Goal: Information Seeking & Learning: Learn about a topic

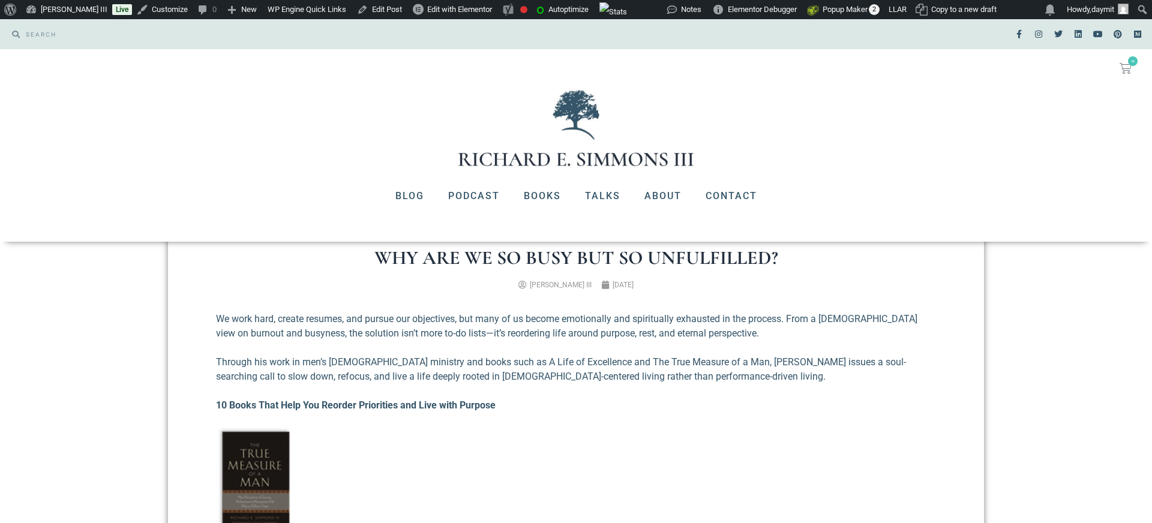
scroll to position [1643, 0]
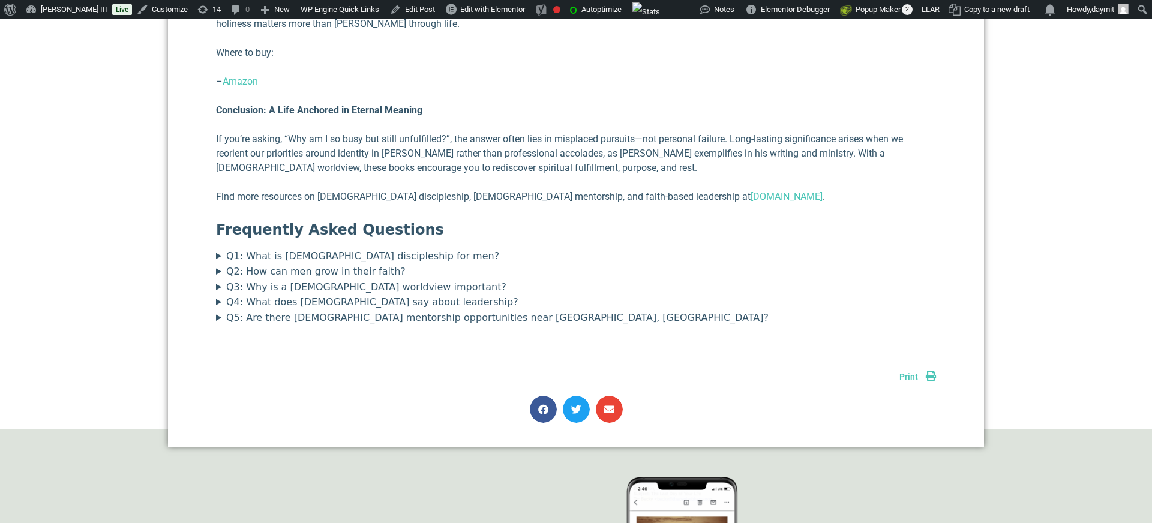
scroll to position [3464, 0]
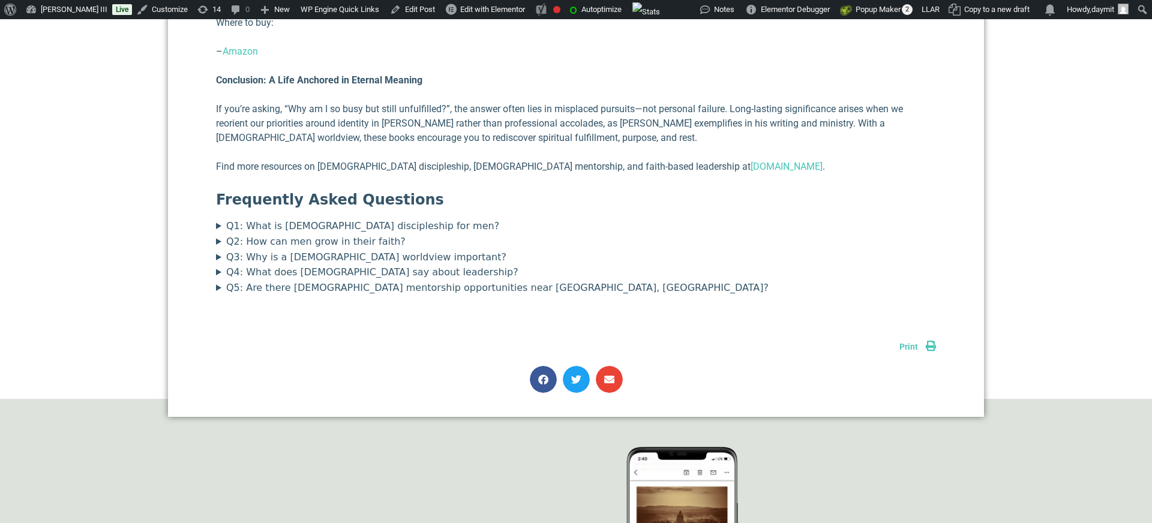
click at [274, 218] on summary "Q1: What is [DEMOGRAPHIC_DATA] discipleship for men?" at bounding box center [576, 226] width 720 height 16
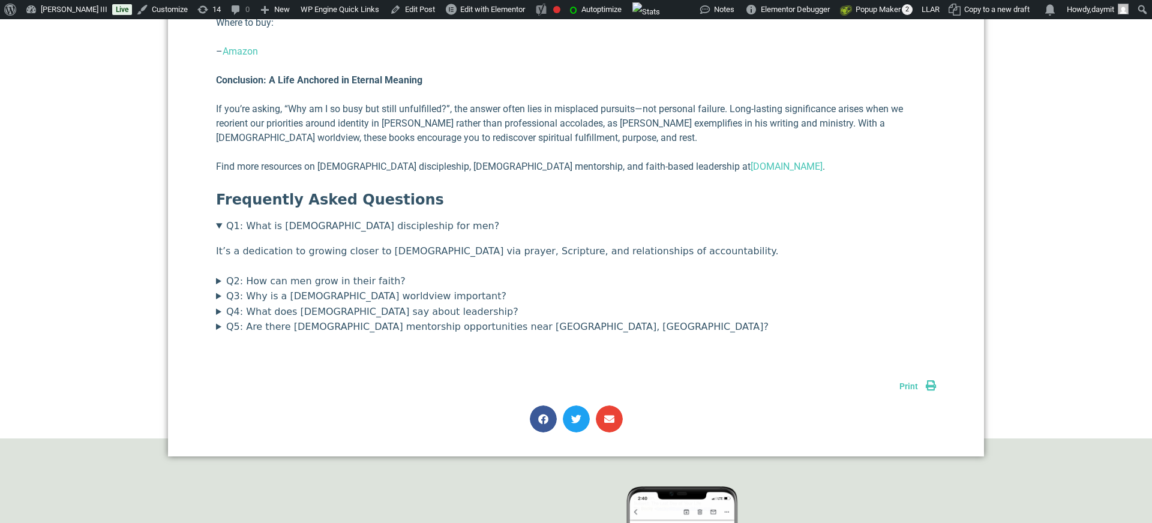
click at [272, 218] on summary "Q1: What is [DEMOGRAPHIC_DATA] discipleship for men?" at bounding box center [576, 226] width 720 height 16
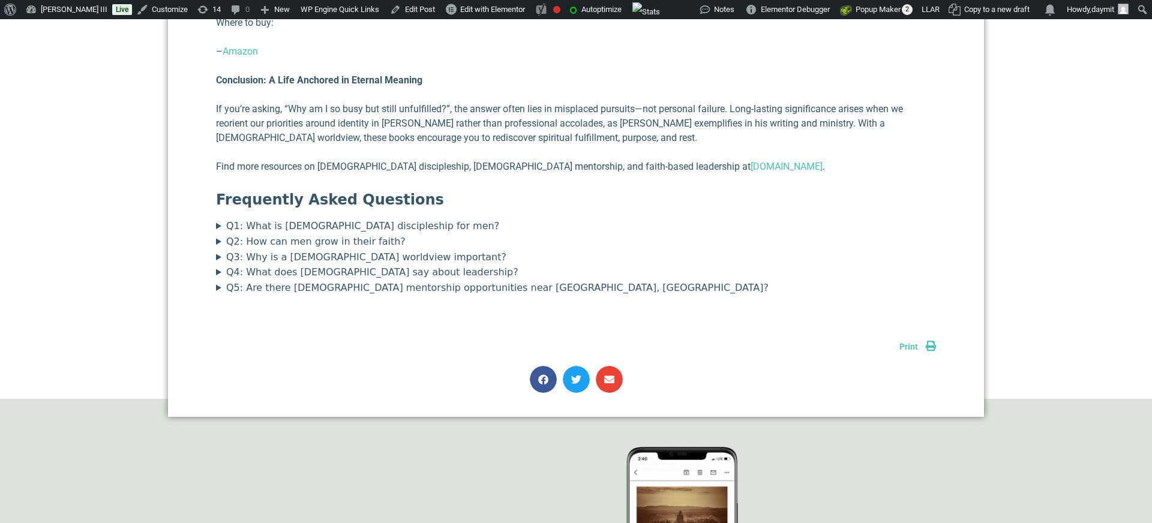
click at [272, 234] on summary "Q2: How can men grow in their faith?" at bounding box center [576, 242] width 720 height 16
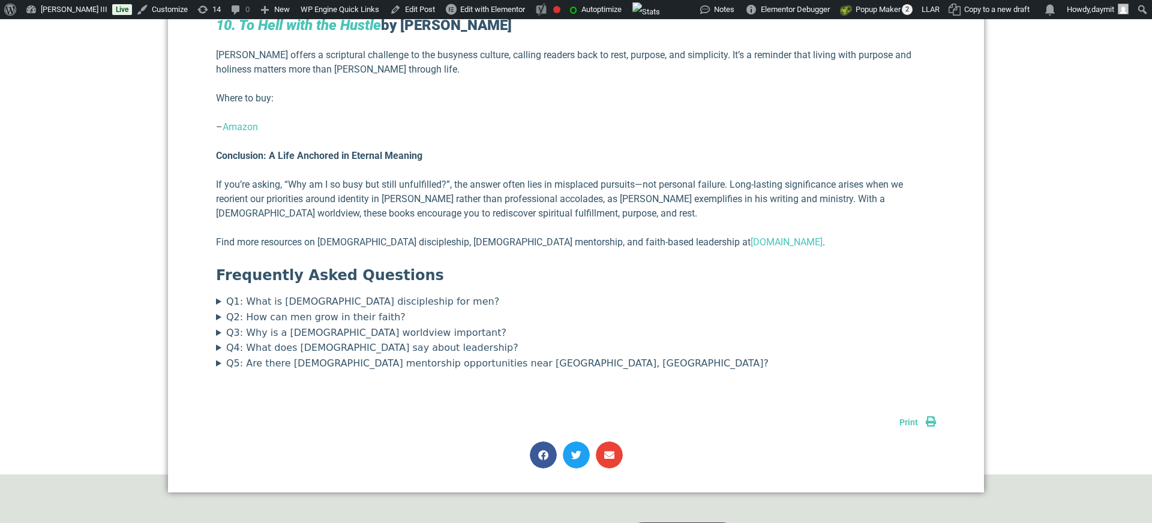
scroll to position [3373, 0]
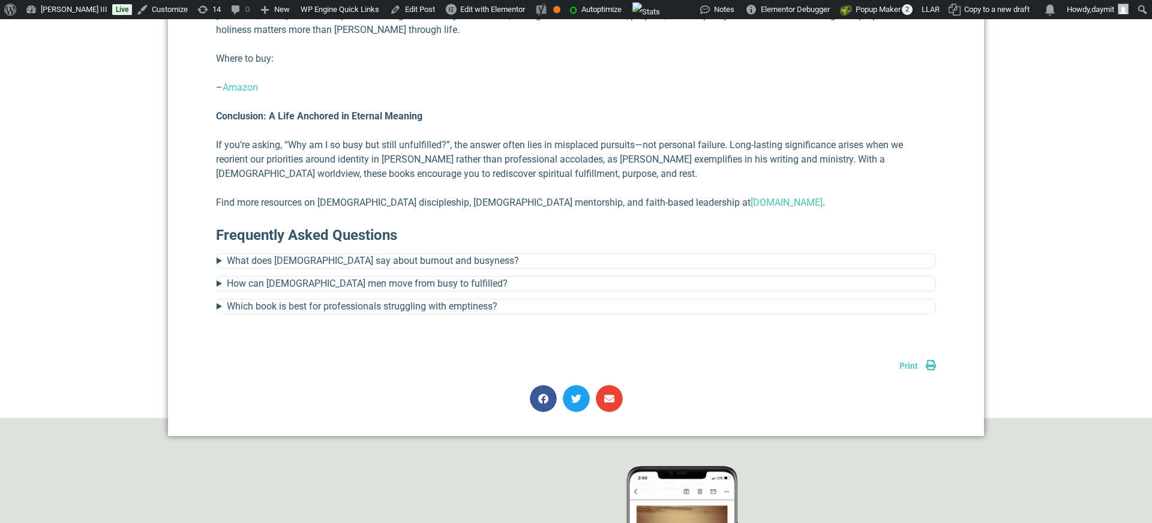
scroll to position [3387, 0]
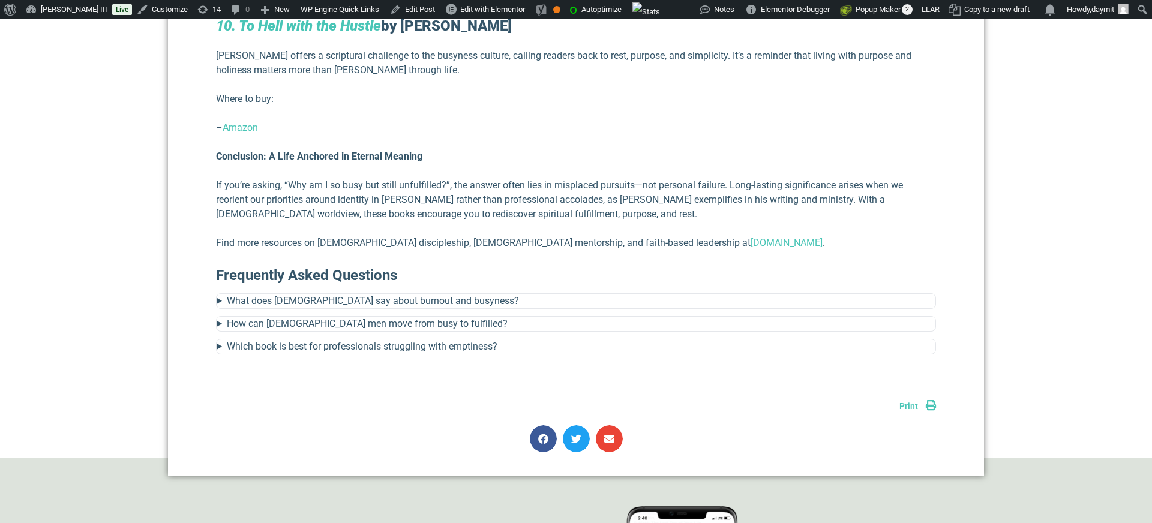
click at [218, 294] on summary "What does the Bible say about burnout and busyness?" at bounding box center [576, 301] width 719 height 14
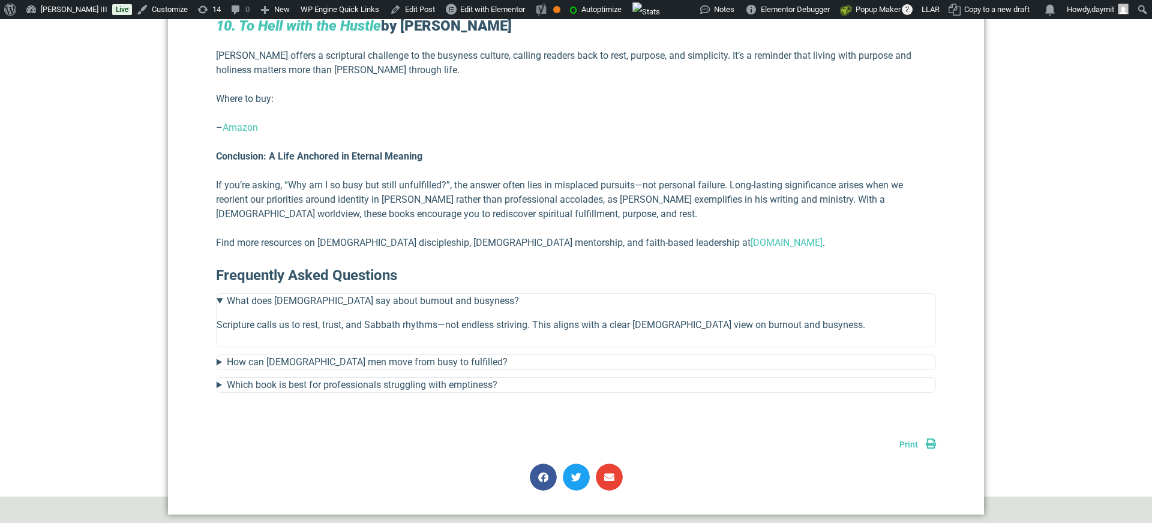
click at [226, 294] on summary "What does the Bible say about burnout and busyness?" at bounding box center [576, 301] width 719 height 14
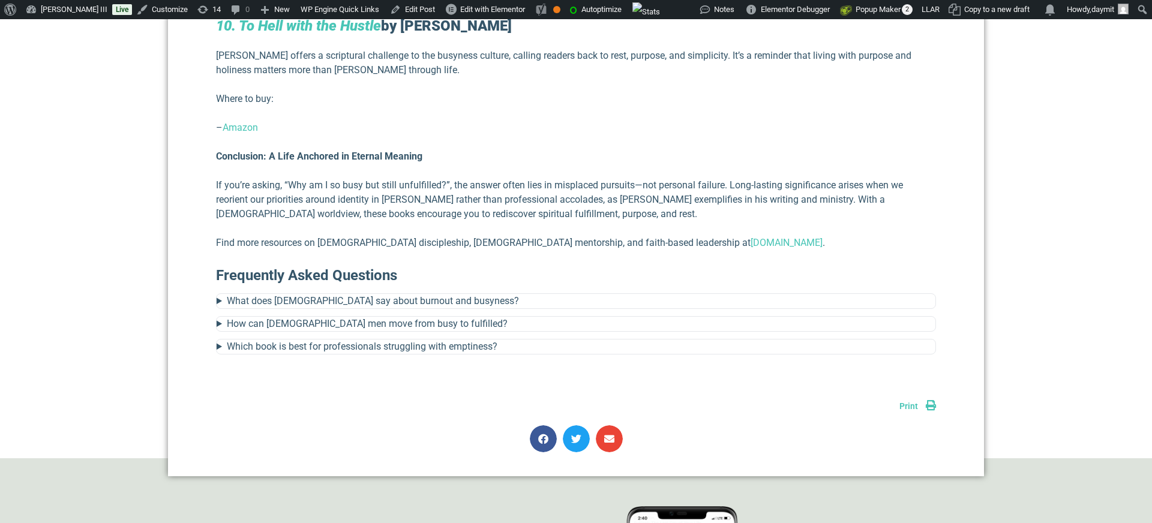
click at [219, 294] on summary "What does the Bible say about burnout and busyness?" at bounding box center [576, 301] width 719 height 14
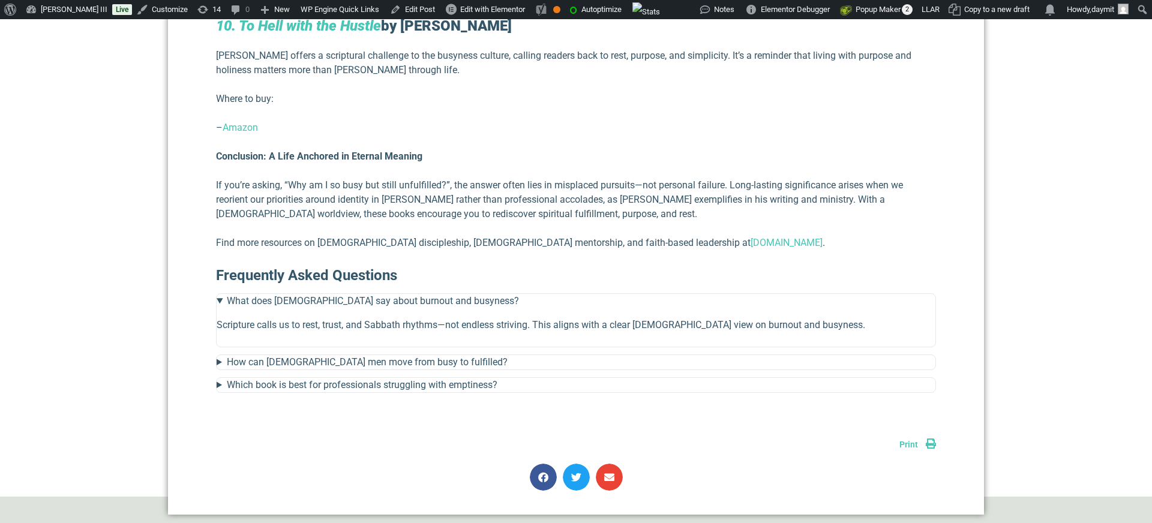
click at [219, 294] on summary "What does the Bible say about burnout and busyness?" at bounding box center [576, 301] width 719 height 14
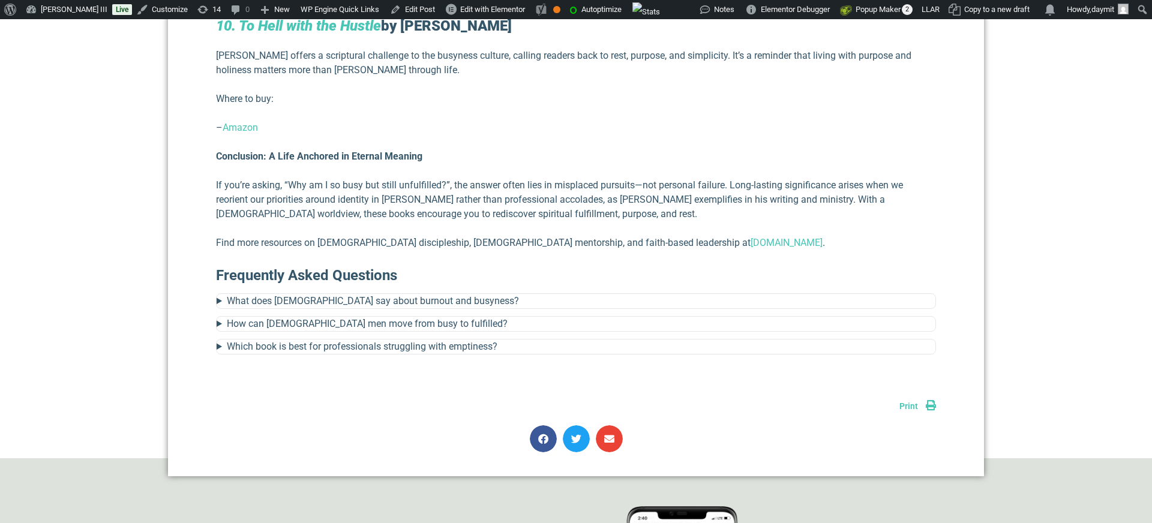
click at [219, 294] on summary "What does the Bible say about burnout and busyness?" at bounding box center [576, 301] width 719 height 14
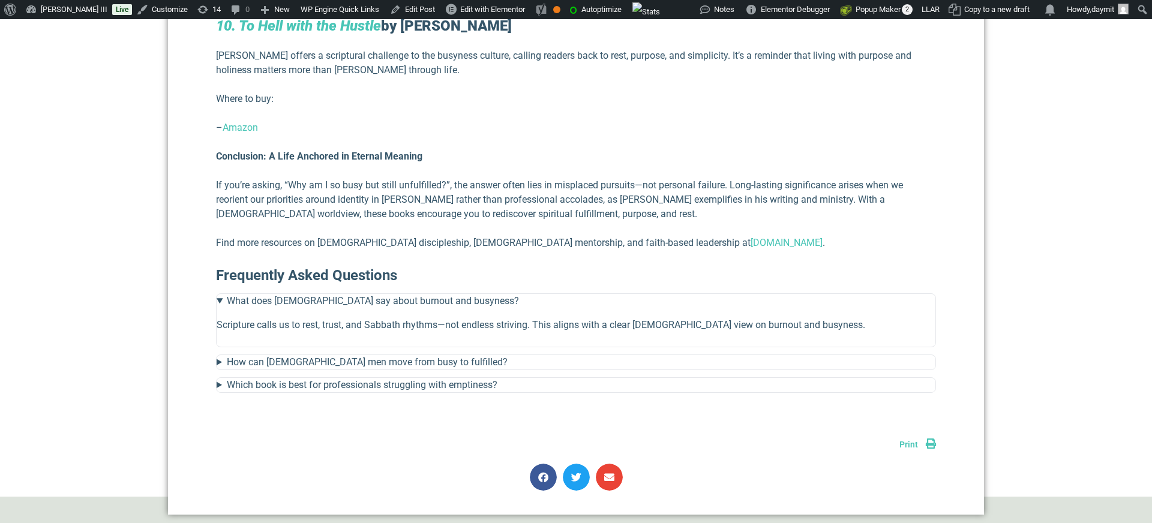
click at [219, 294] on summary "What does the Bible say about burnout and busyness?" at bounding box center [576, 301] width 719 height 14
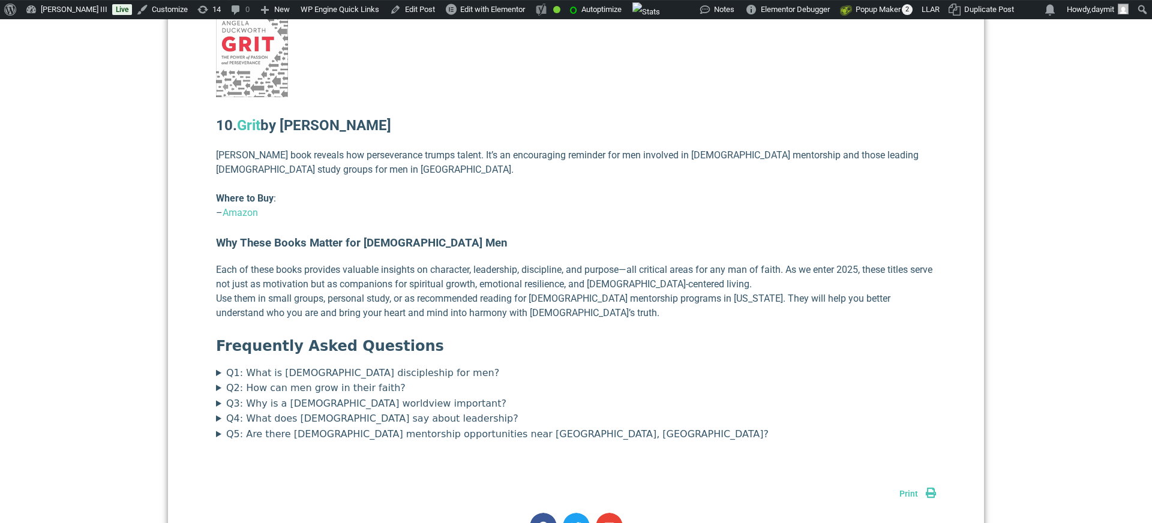
scroll to position [3439, 0]
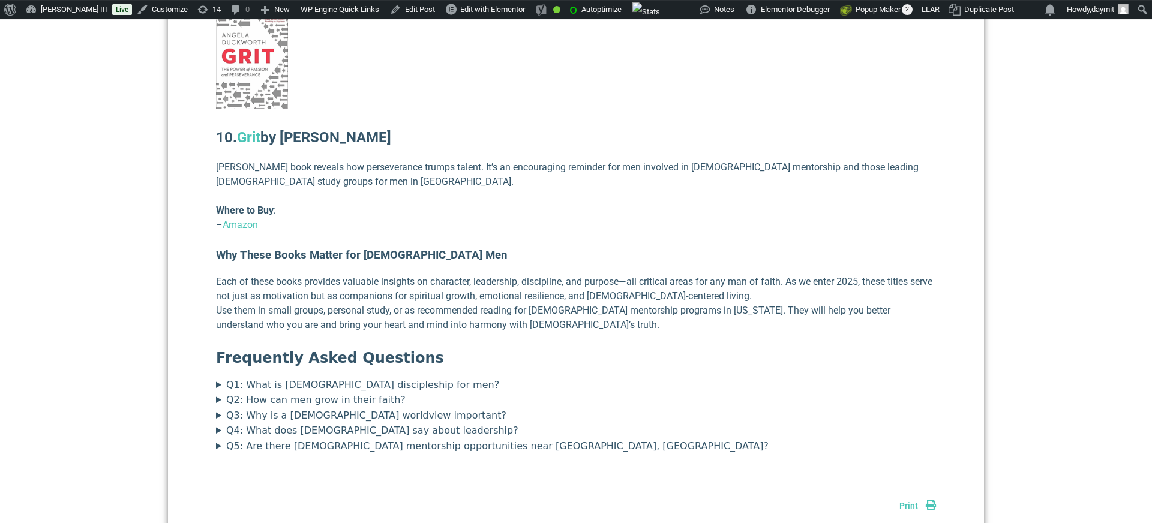
click at [290, 377] on summary "Q1: What is [DEMOGRAPHIC_DATA] discipleship for men?" at bounding box center [576, 385] width 720 height 16
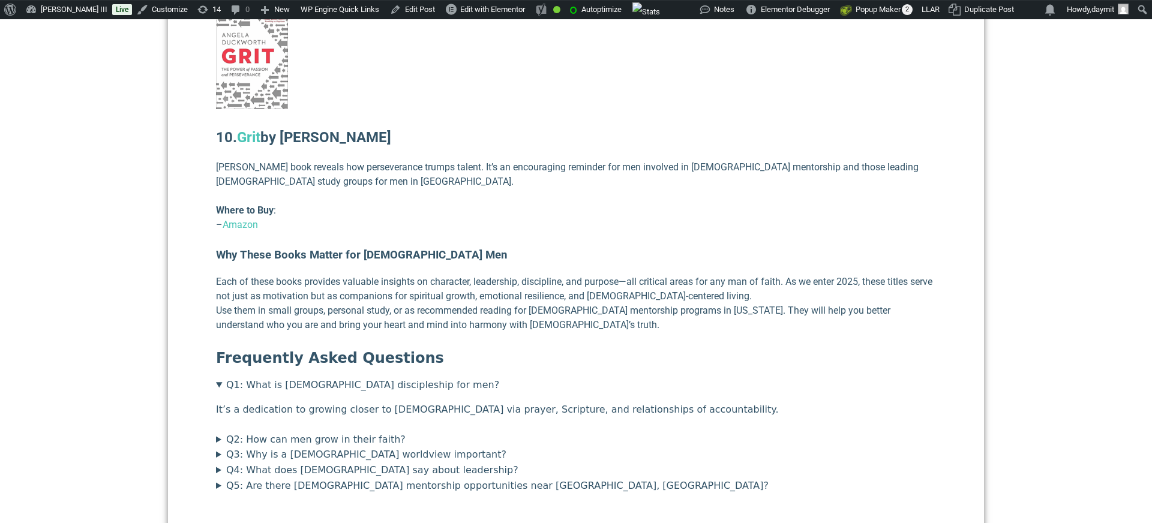
click at [289, 377] on summary "Q1: What is [DEMOGRAPHIC_DATA] discipleship for men?" at bounding box center [576, 385] width 720 height 16
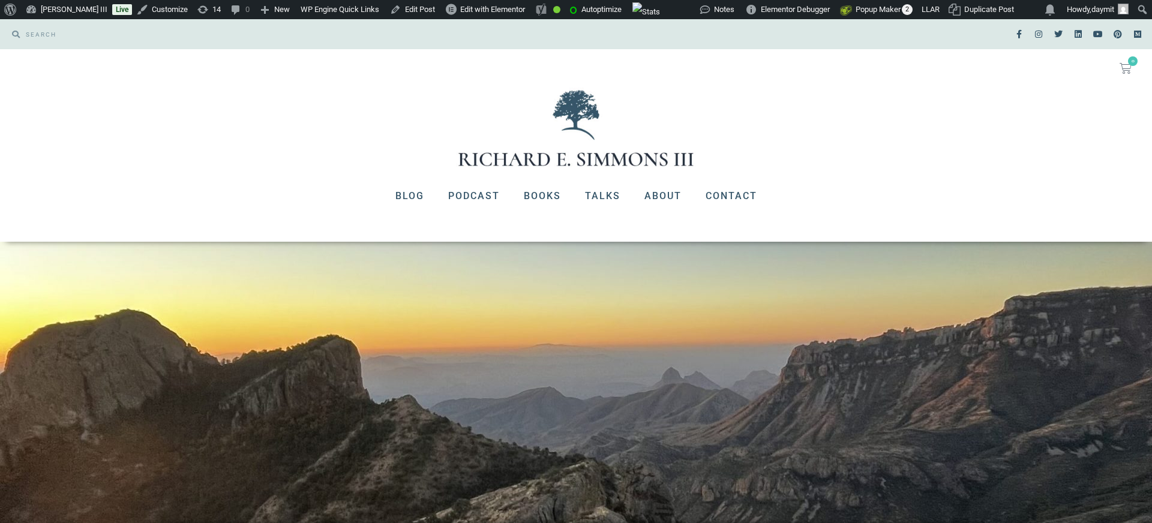
scroll to position [3438, 0]
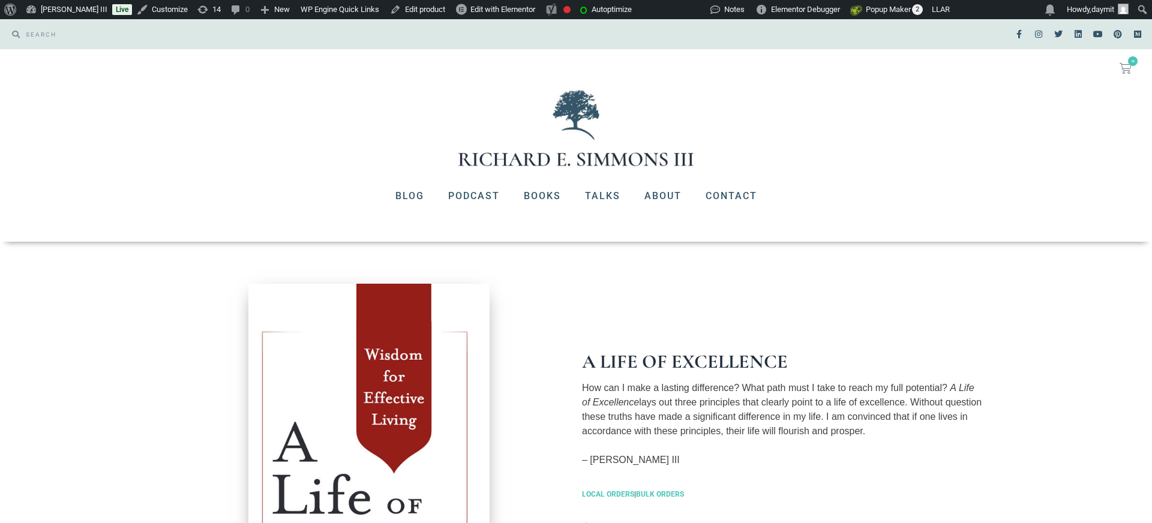
scroll to position [1, 0]
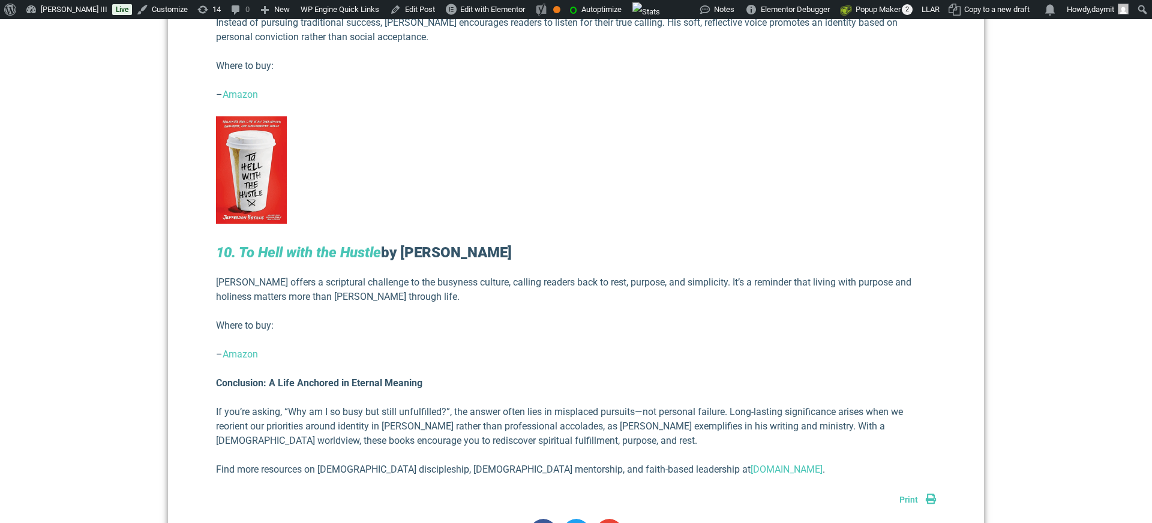
scroll to position [3153, 0]
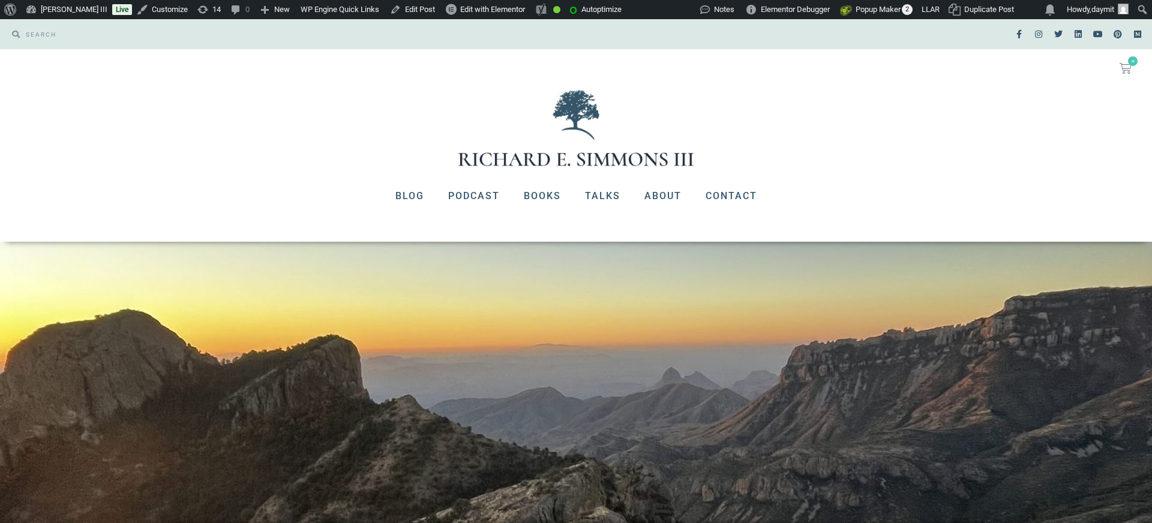
scroll to position [3438, 0]
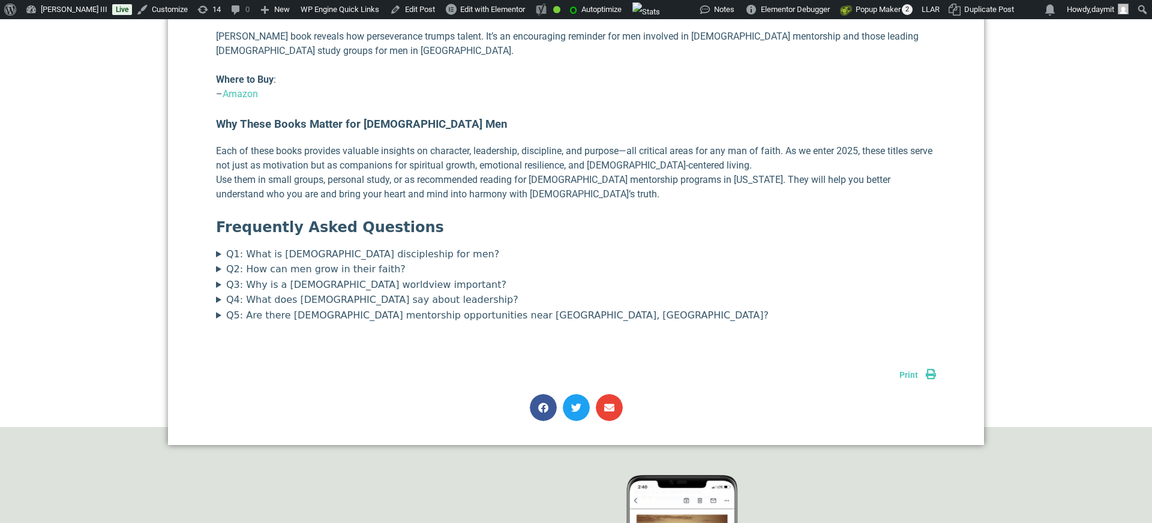
scroll to position [3563, 0]
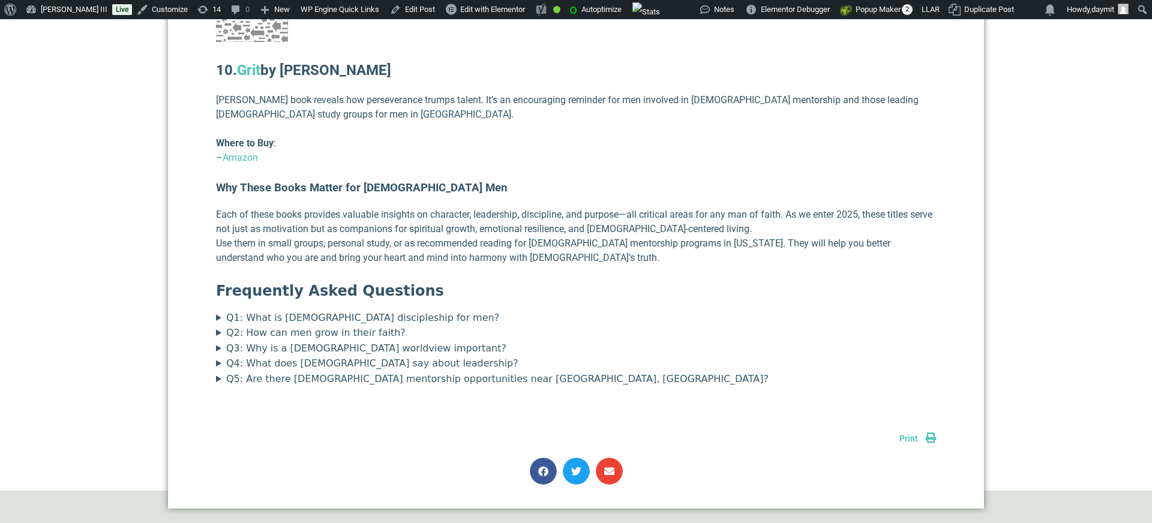
scroll to position [3507, 0]
click at [265, 310] on summary "Q1: What is [DEMOGRAPHIC_DATA] discipleship for men?" at bounding box center [576, 318] width 720 height 16
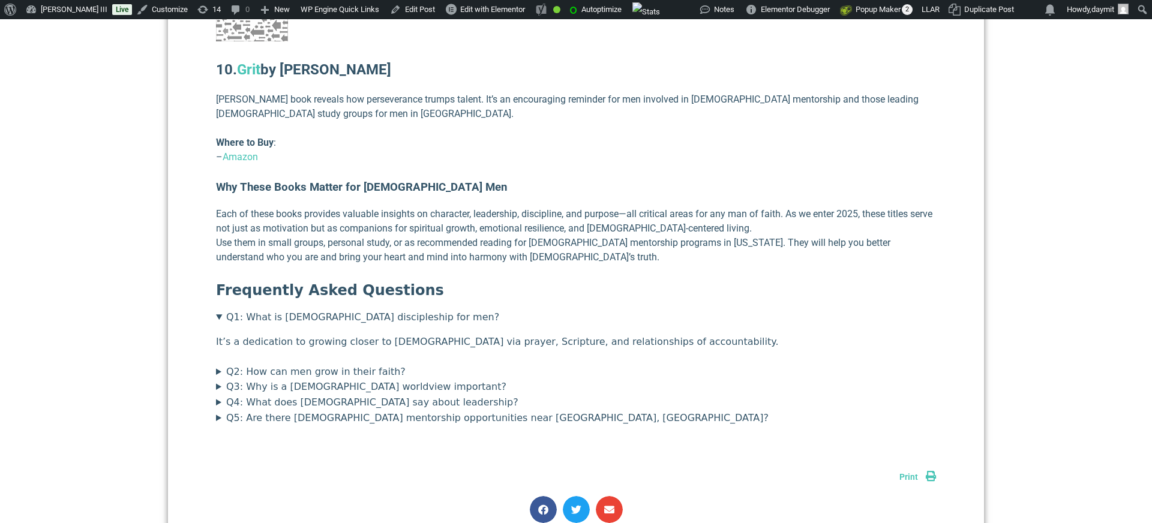
click at [265, 310] on summary "Q1: What is [DEMOGRAPHIC_DATA] discipleship for men?" at bounding box center [576, 318] width 720 height 16
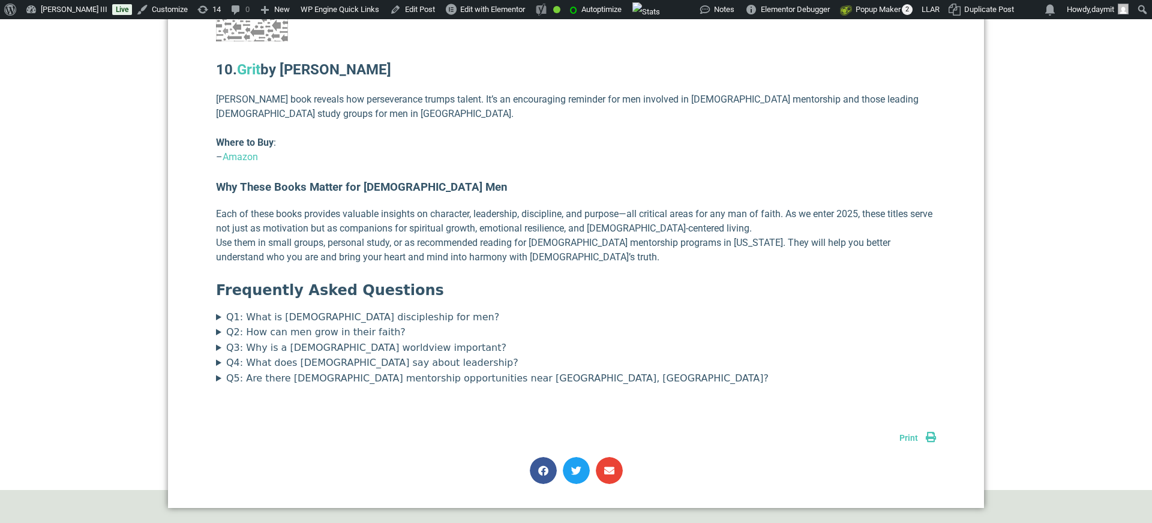
click at [259, 325] on summary "Q2: How can men grow in their faith?" at bounding box center [576, 333] width 720 height 16
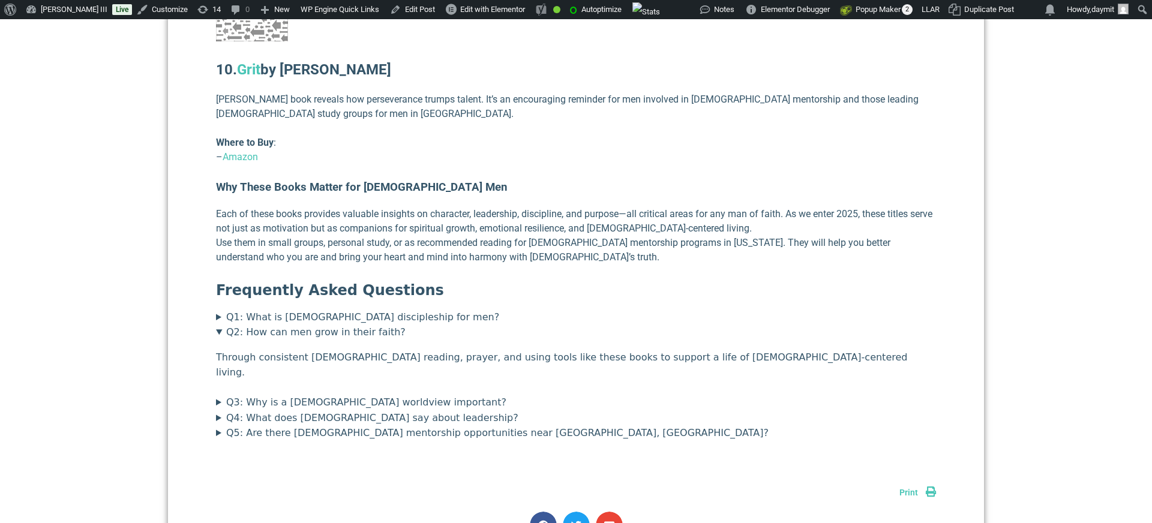
click at [257, 325] on summary "Q2: How can men grow in their faith?" at bounding box center [576, 333] width 720 height 16
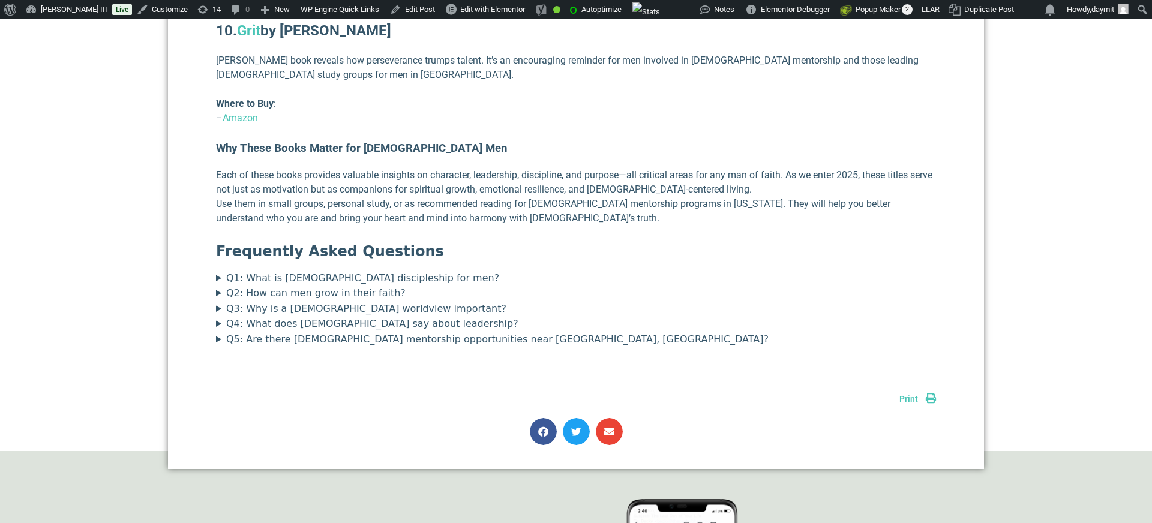
scroll to position [3546, 0]
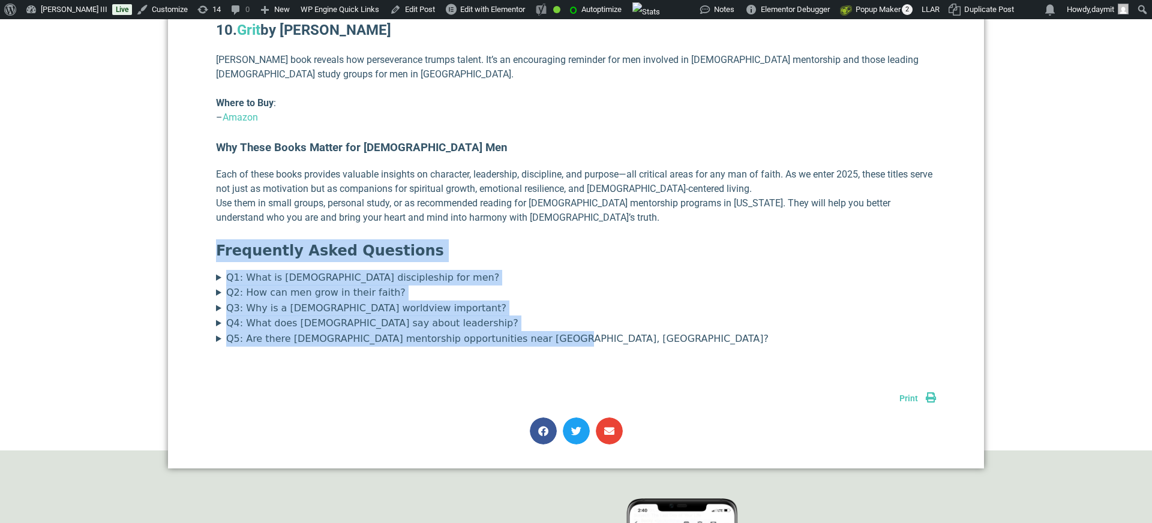
drag, startPoint x: 217, startPoint y: 233, endPoint x: 544, endPoint y: 319, distance: 338.6
click at [544, 319] on section "Frequently Asked Questions Q1: What is [DEMOGRAPHIC_DATA] discipleship for men?…" at bounding box center [576, 292] width 720 height 107
copy section "Frequently Asked Questions Q1: What is Christian discipleship for men? It’s a d…"
click at [255, 270] on summary "Q1: What is Christian discipleship for men?" at bounding box center [576, 278] width 720 height 16
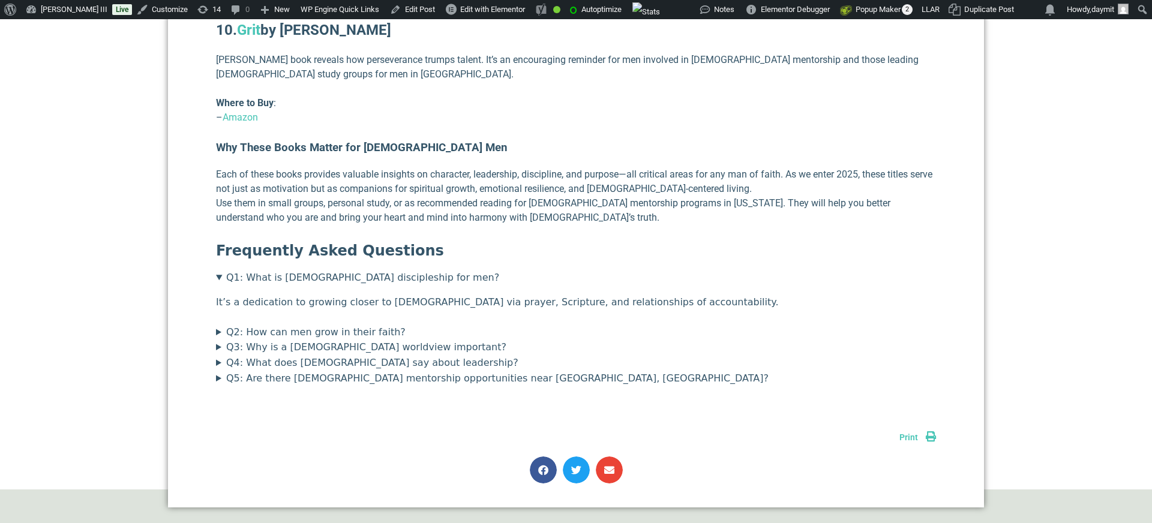
click at [259, 325] on summary "Q2: How can men grow in their faith?" at bounding box center [576, 333] width 720 height 16
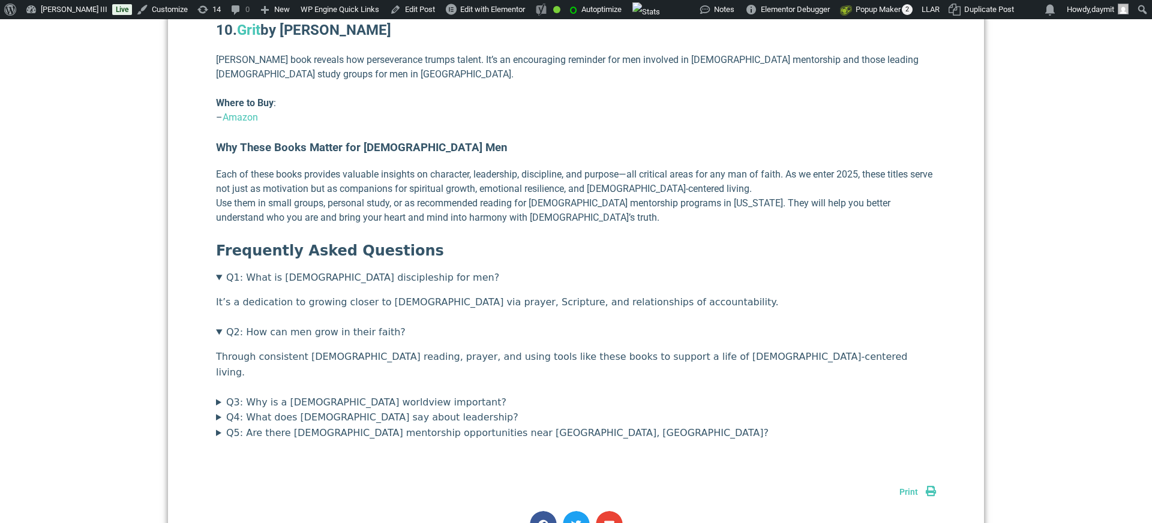
click at [265, 395] on summary "Q3: Why is a biblical worldview important?" at bounding box center [576, 403] width 720 height 16
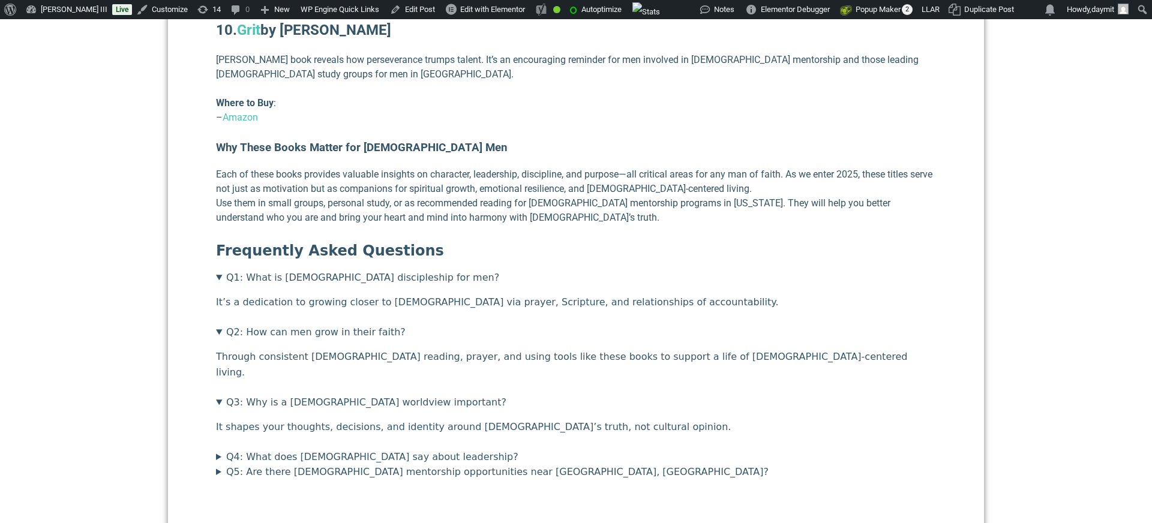
click at [274, 449] on summary "Q4: What does the Bible say about leadership?" at bounding box center [576, 457] width 720 height 16
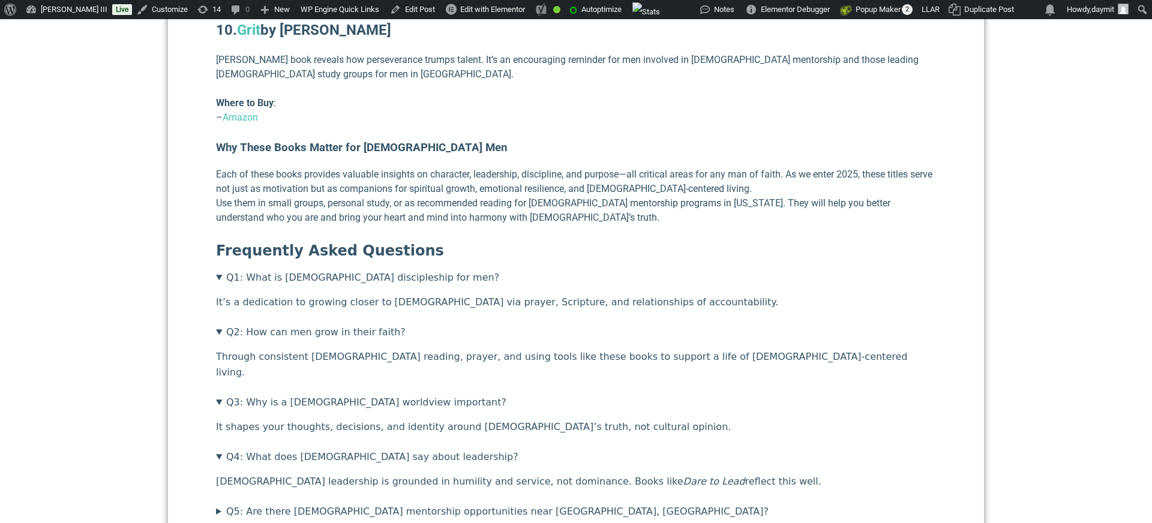
click at [277, 504] on summary "Q5: Are there Christian mentorship opportunities near Birmingham, AL?" at bounding box center [576, 512] width 720 height 16
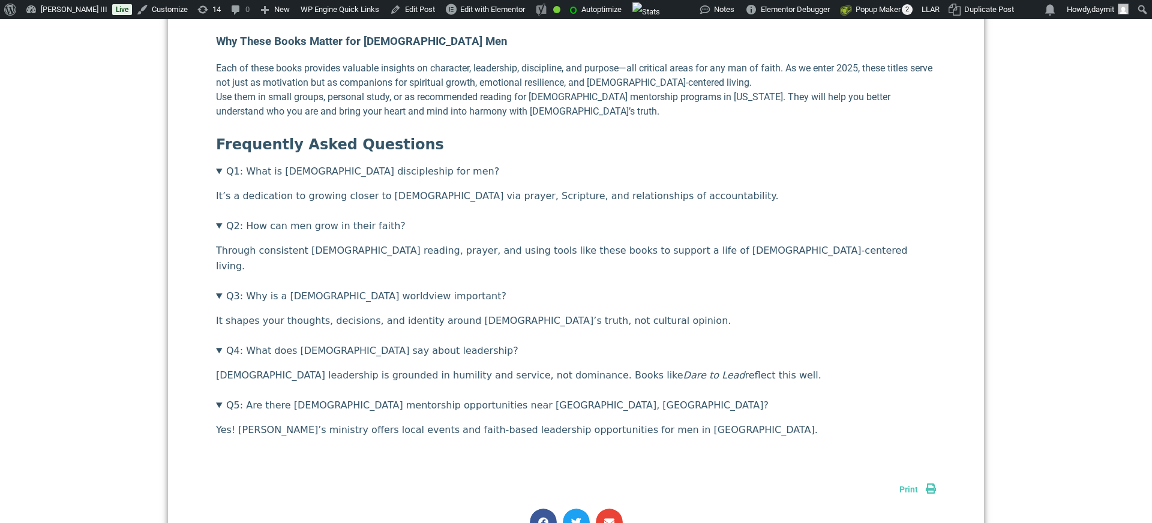
scroll to position [3656, 0]
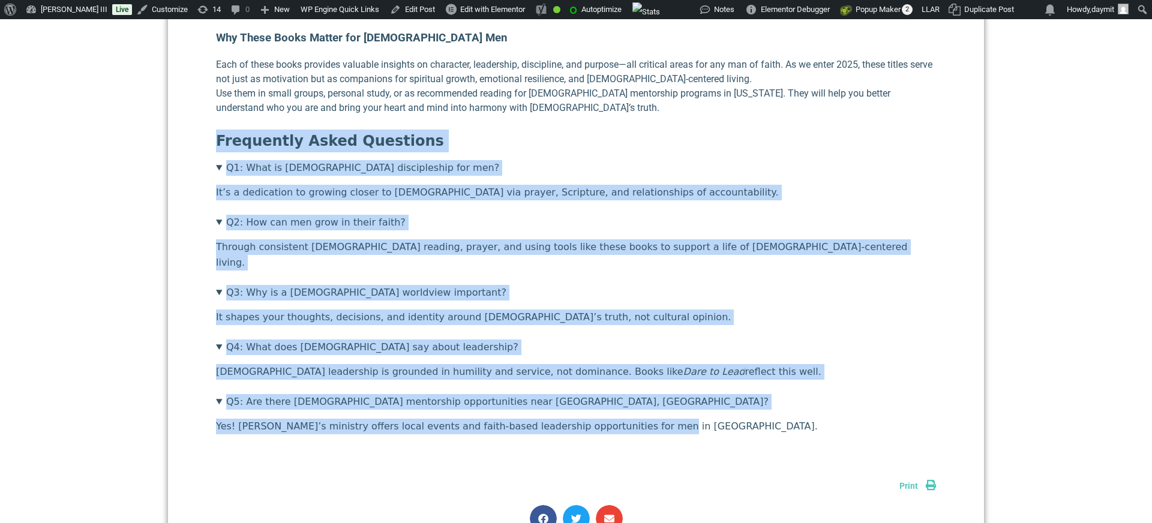
drag, startPoint x: 217, startPoint y: 122, endPoint x: 637, endPoint y: 389, distance: 498.2
click at [637, 389] on section "Frequently Asked Questions Q1: What is Christian discipleship for men? It’s a d…" at bounding box center [576, 282] width 720 height 305
click at [583, 394] on summary "Q5: Are there Christian mentorship opportunities near Birmingham, AL?" at bounding box center [576, 402] width 720 height 16
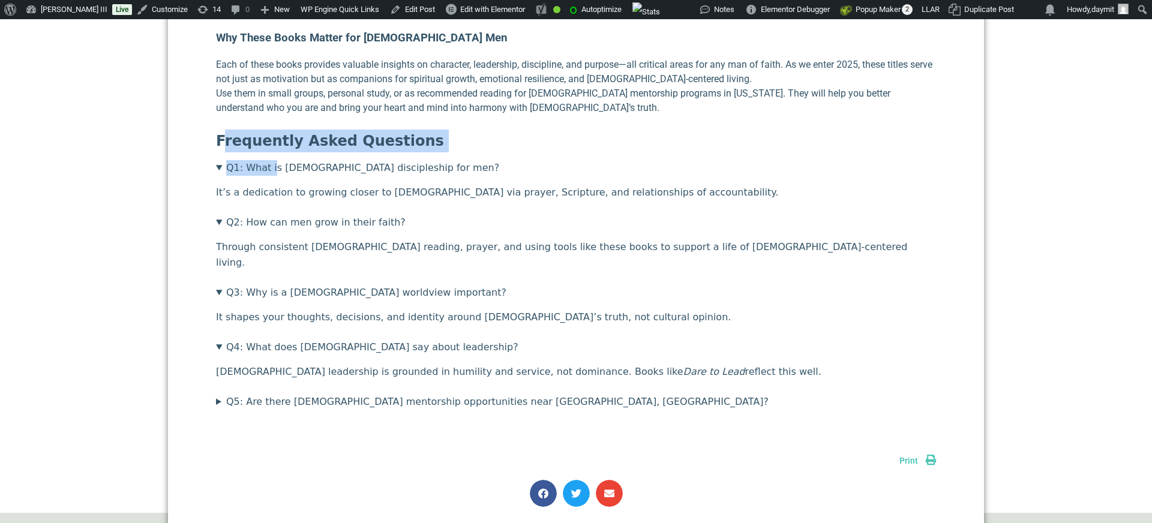
drag, startPoint x: 221, startPoint y: 120, endPoint x: 263, endPoint y: 146, distance: 48.8
click at [267, 150] on section "Frequently Asked Questions Q1: What is Christian discipleship for men? It’s a d…" at bounding box center [576, 270] width 720 height 280
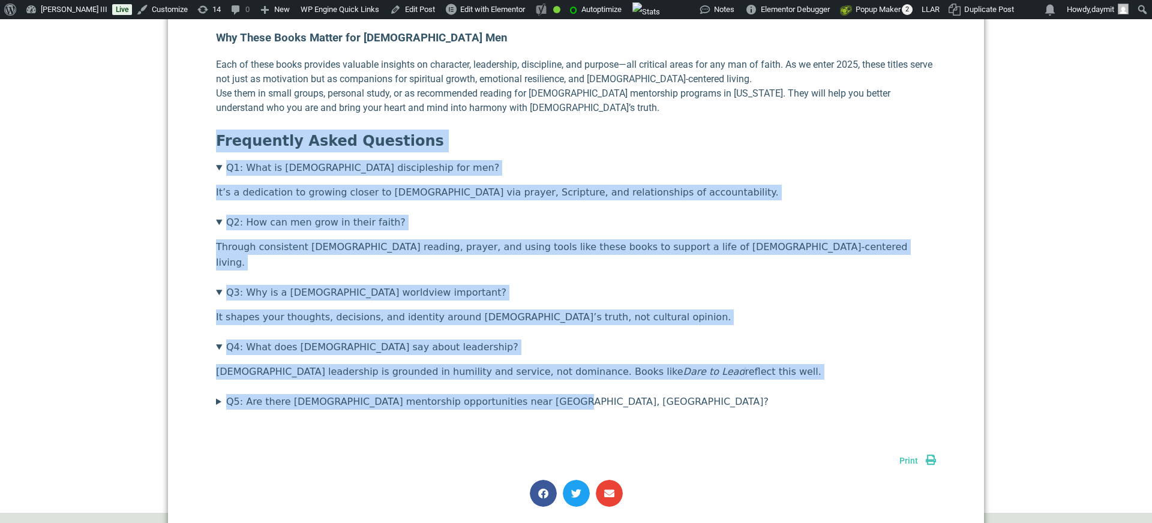
drag, startPoint x: 217, startPoint y: 122, endPoint x: 638, endPoint y: 377, distance: 492.0
click at [638, 377] on section "Frequently Asked Questions Q1: What is Christian discipleship for men? It’s a d…" at bounding box center [576, 270] width 720 height 280
copy section "Frequently Asked Questions Q1: What is Christian discipleship for men? It’s a d…"
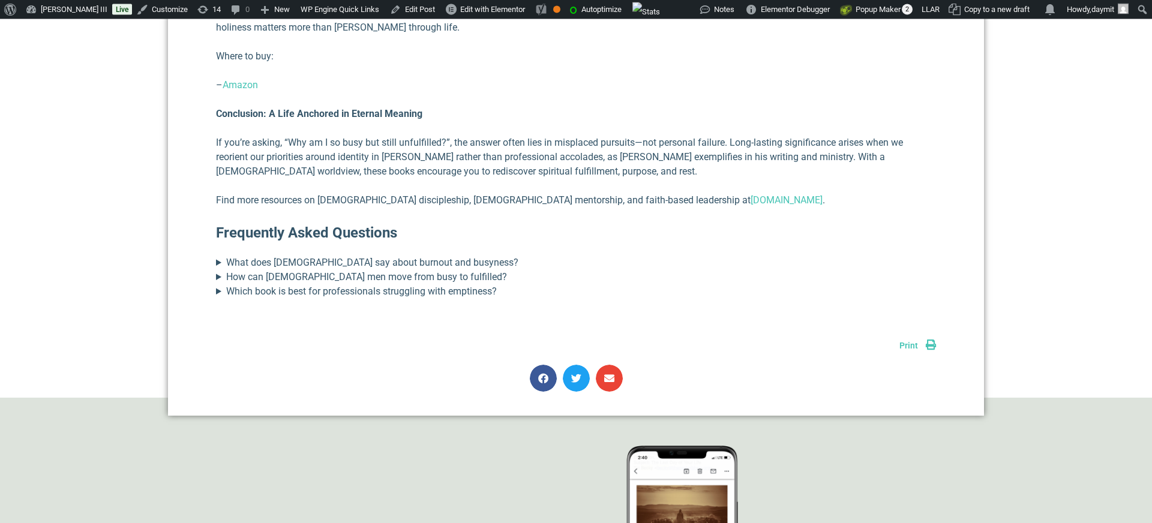
scroll to position [3428, 0]
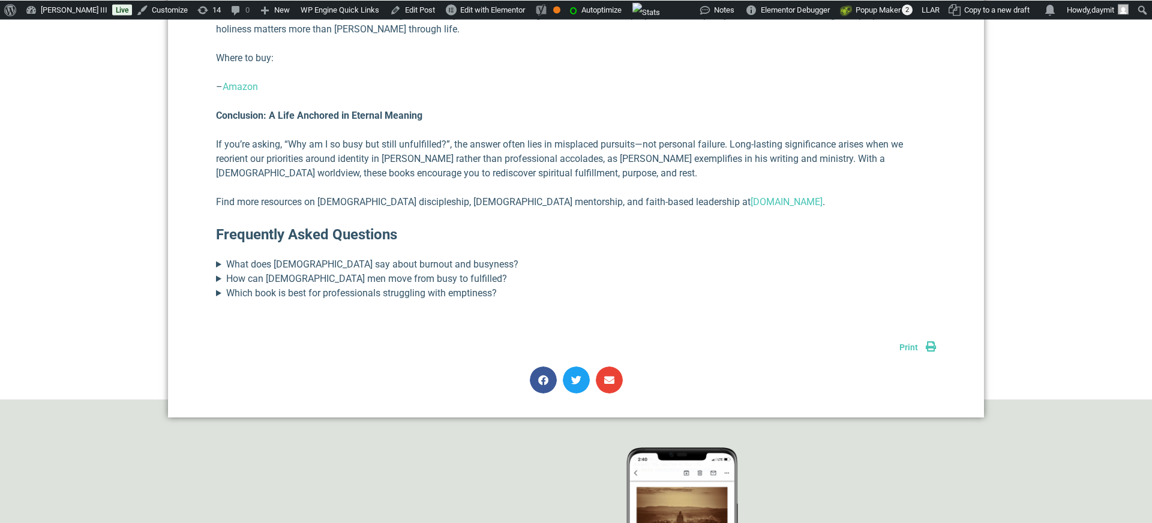
click at [329, 257] on summary "What does [DEMOGRAPHIC_DATA] say about burnout and busyness?" at bounding box center [576, 264] width 720 height 14
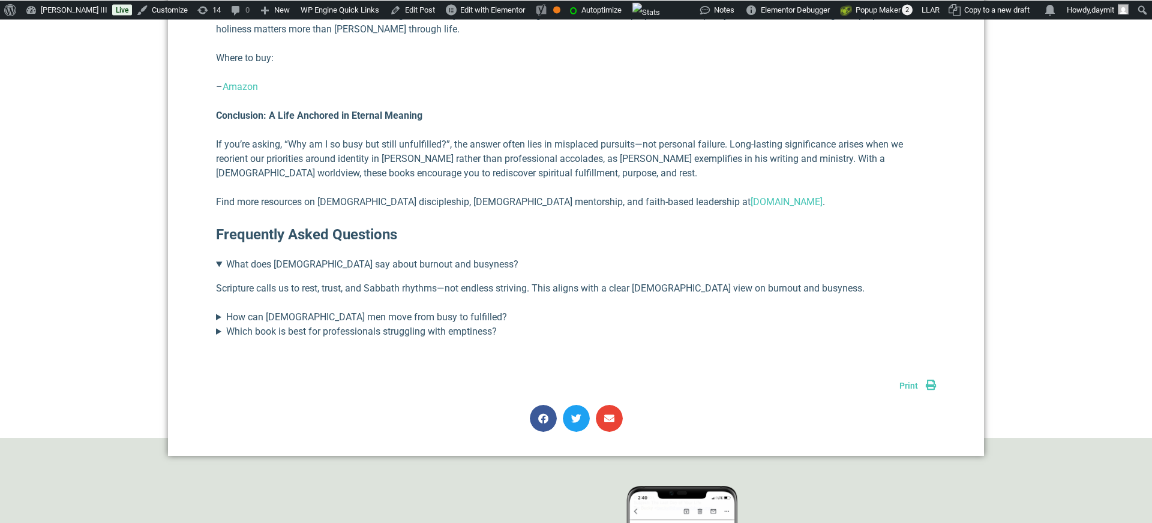
scroll to position [3428, 0]
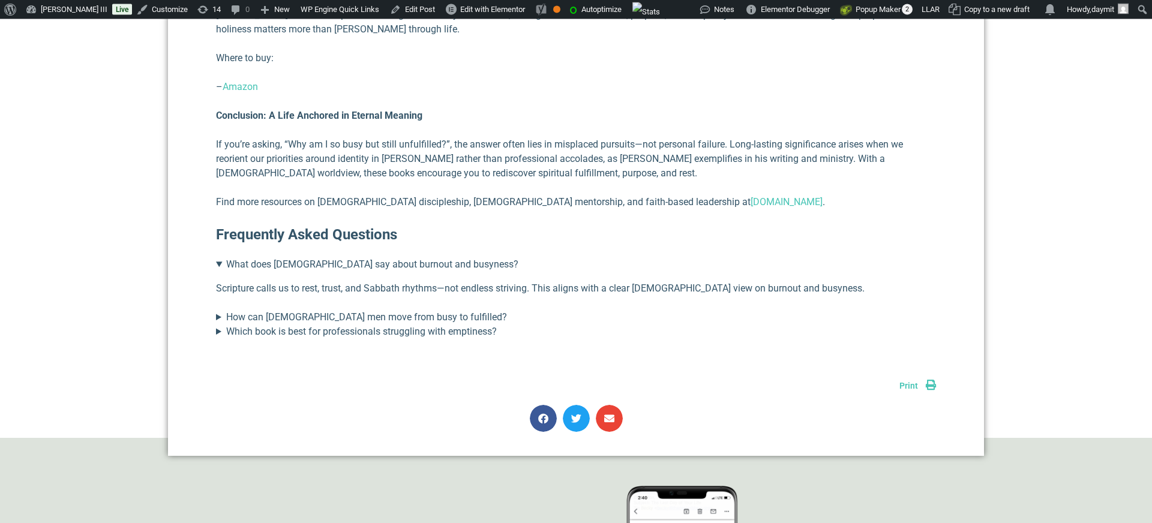
click at [329, 258] on summary "What does [DEMOGRAPHIC_DATA] say about burnout and busyness?" at bounding box center [576, 265] width 720 height 14
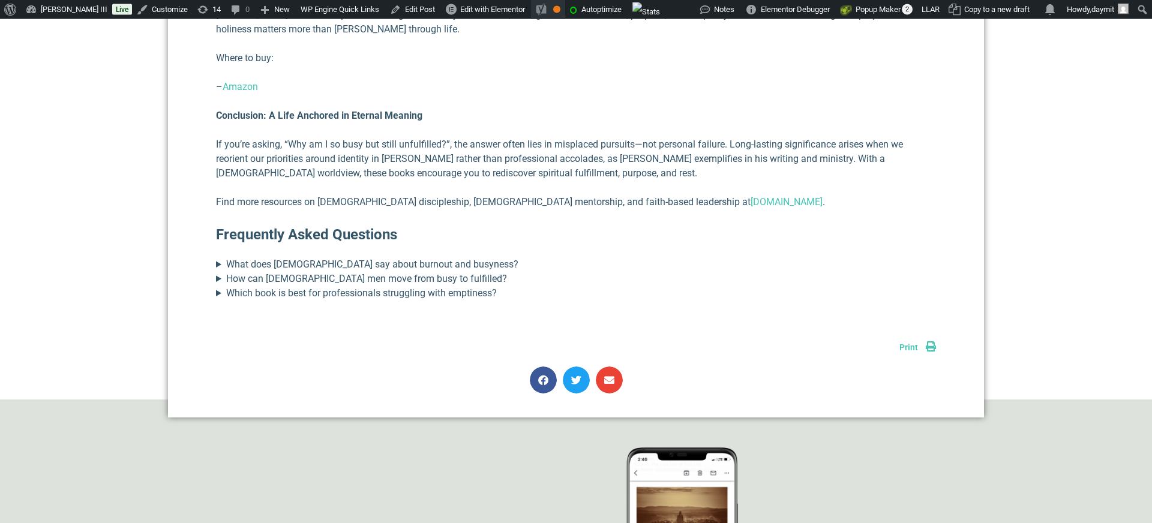
scroll to position [3428, 0]
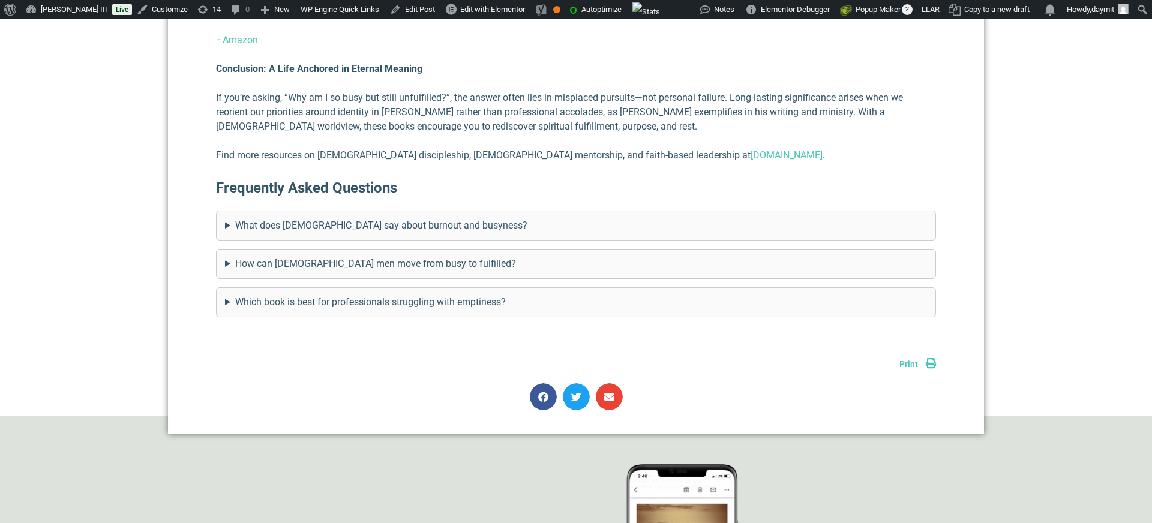
scroll to position [3468, 0]
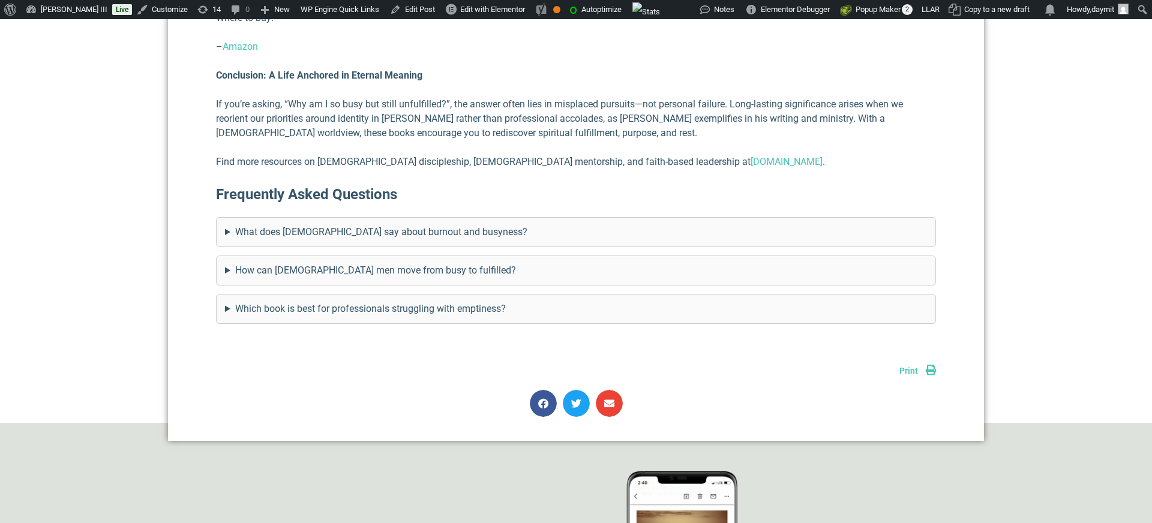
click at [450, 225] on summary "What does [DEMOGRAPHIC_DATA] say about burnout and busyness?" at bounding box center [576, 232] width 702 height 14
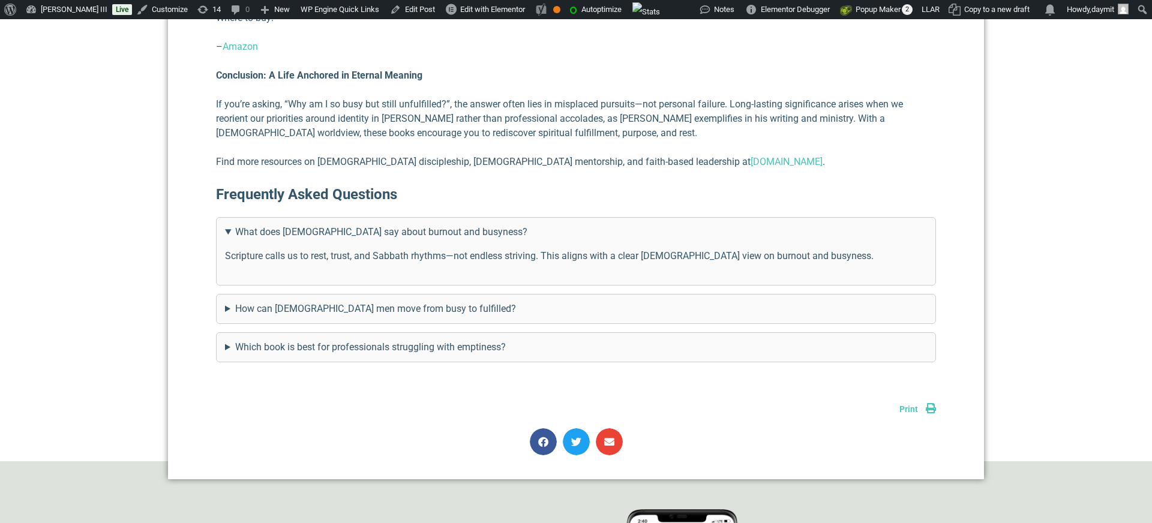
click at [449, 225] on summary "What does [DEMOGRAPHIC_DATA] say about burnout and busyness?" at bounding box center [576, 232] width 702 height 14
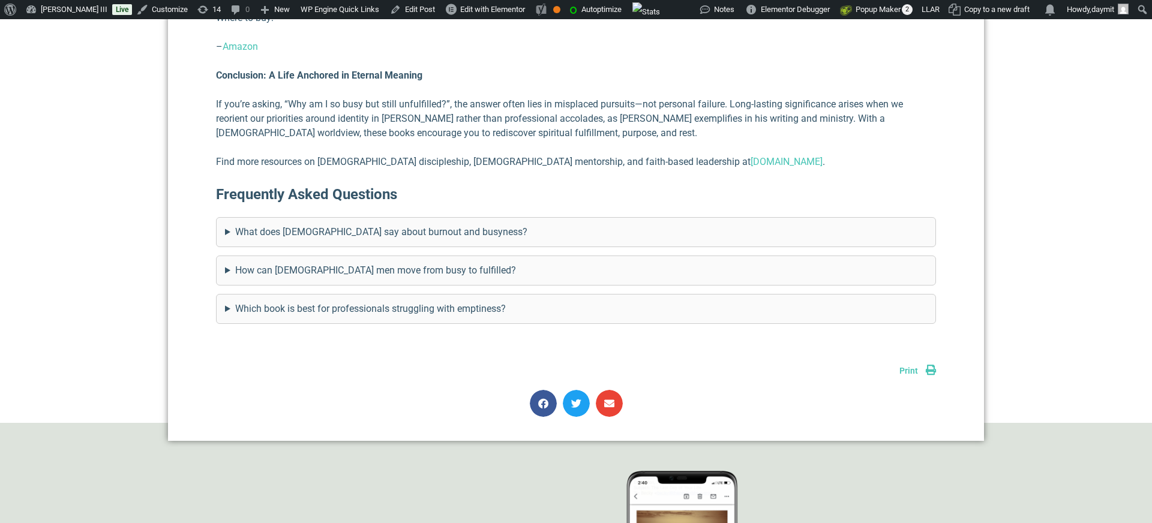
click at [426, 263] on summary "How can Christian men move from busy to fulfilled?" at bounding box center [576, 270] width 702 height 14
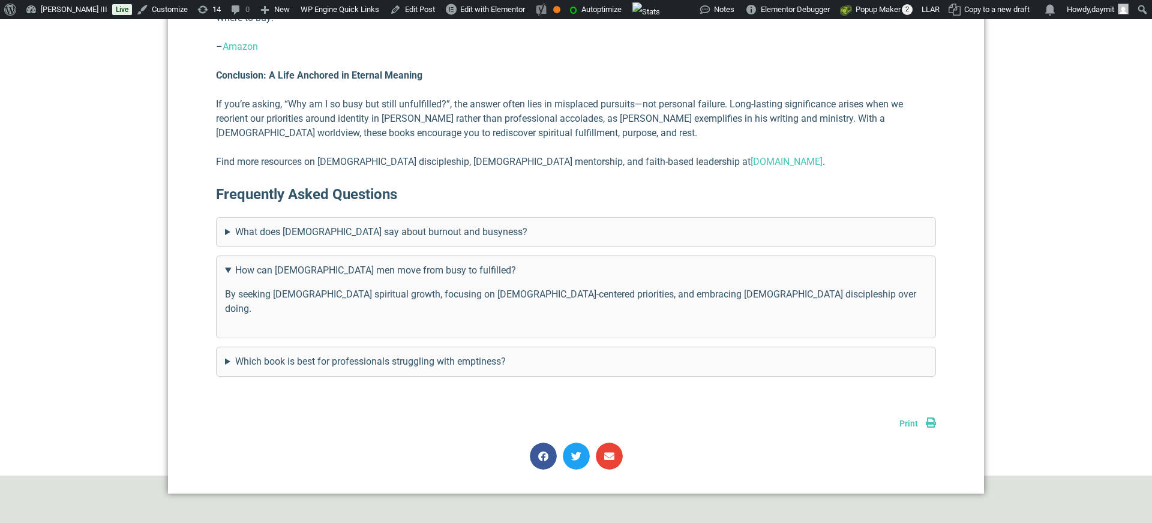
click at [422, 263] on summary "How can Christian men move from busy to fulfilled?" at bounding box center [576, 270] width 702 height 14
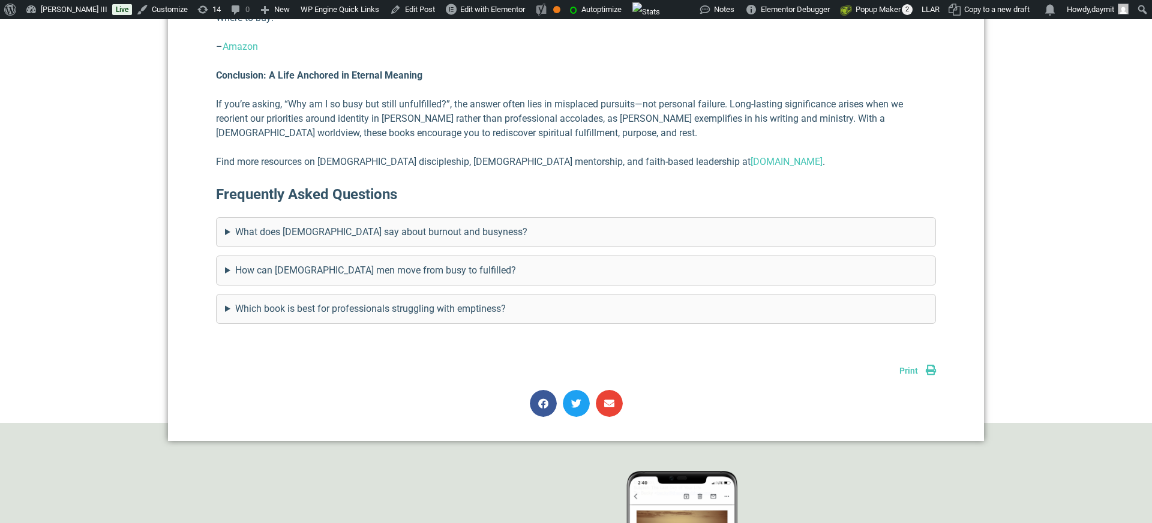
click at [418, 302] on summary "Which book is best for professionals struggling with emptiness?" at bounding box center [576, 309] width 702 height 14
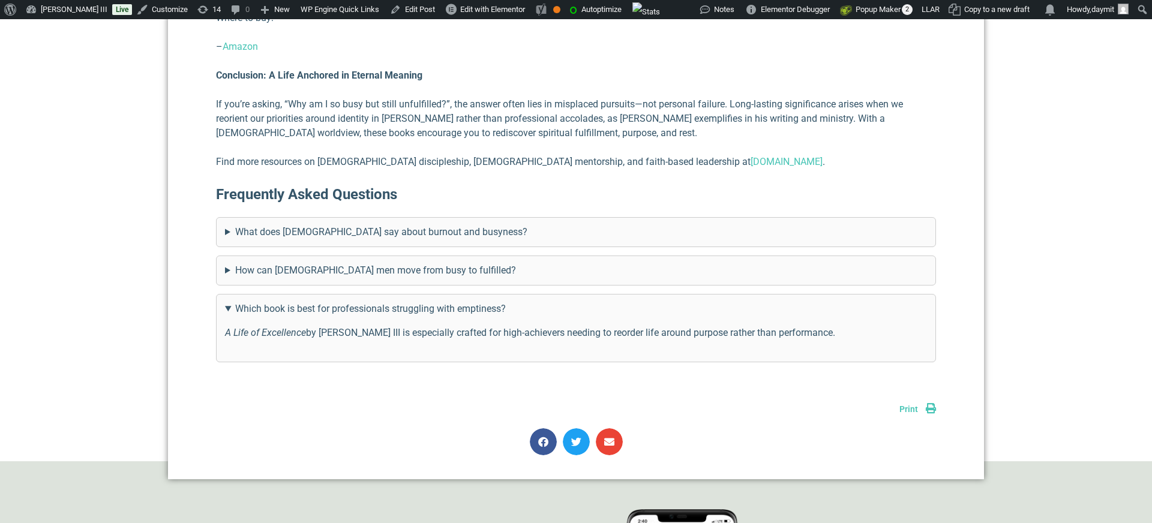
click at [418, 302] on summary "Which book is best for professionals struggling with emptiness?" at bounding box center [576, 309] width 702 height 14
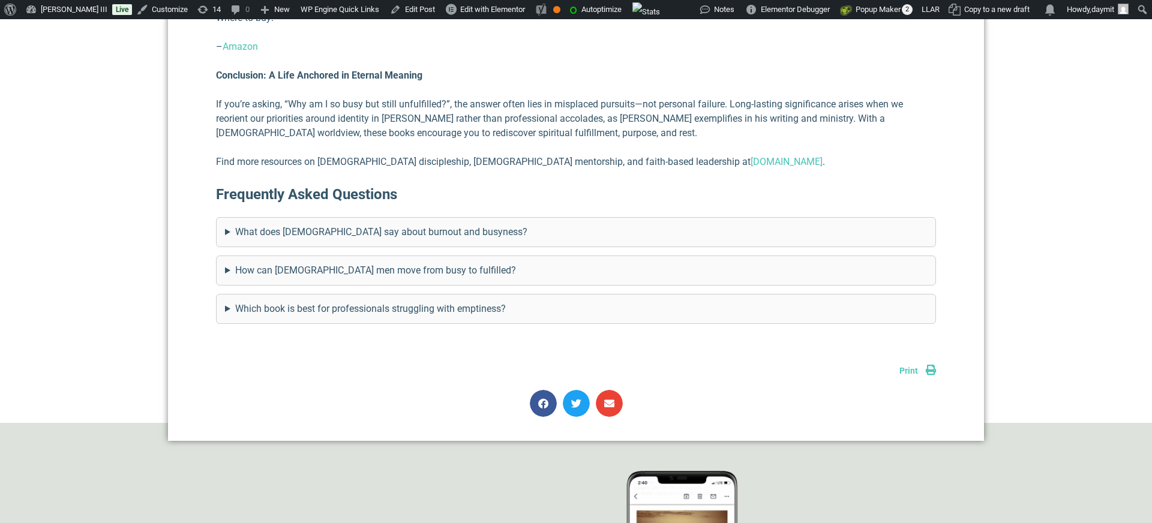
click at [412, 225] on summary "What does the Bible say about burnout and busyness?" at bounding box center [576, 232] width 702 height 14
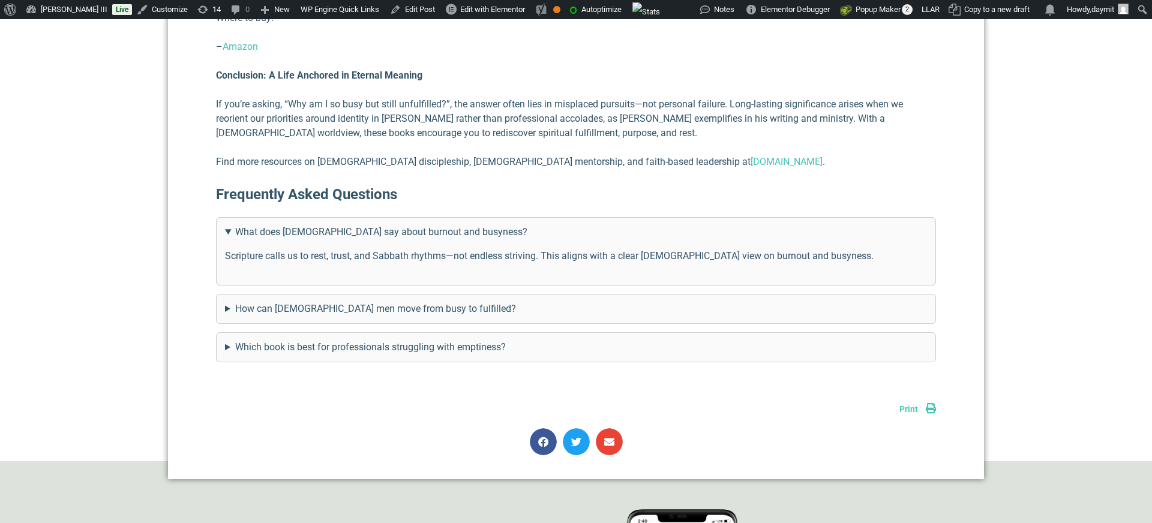
click at [412, 225] on summary "What does the Bible say about burnout and busyness?" at bounding box center [576, 232] width 702 height 14
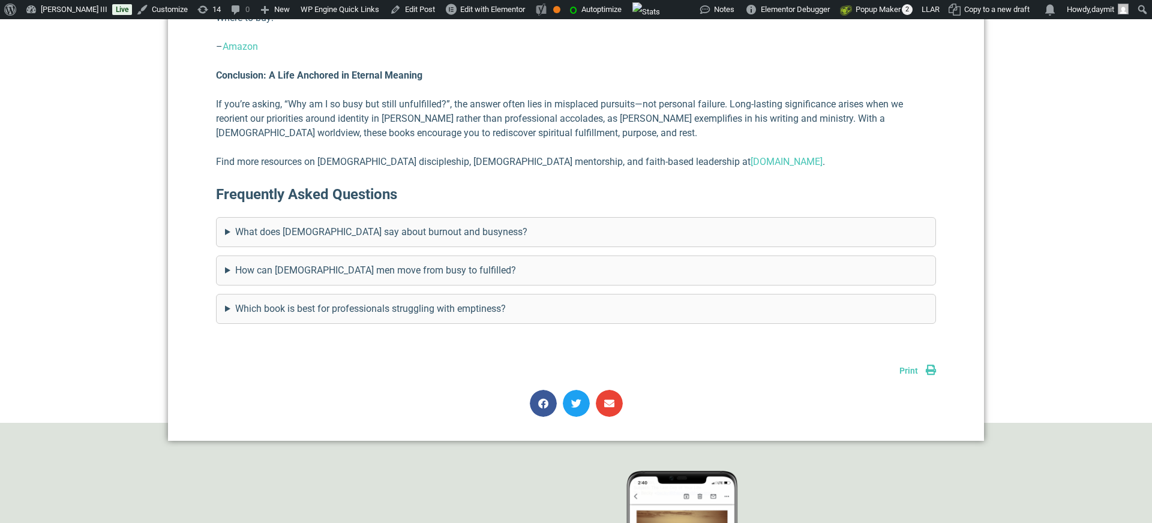
click at [394, 263] on summary "How can Christian men move from busy to fulfilled?" at bounding box center [576, 270] width 702 height 14
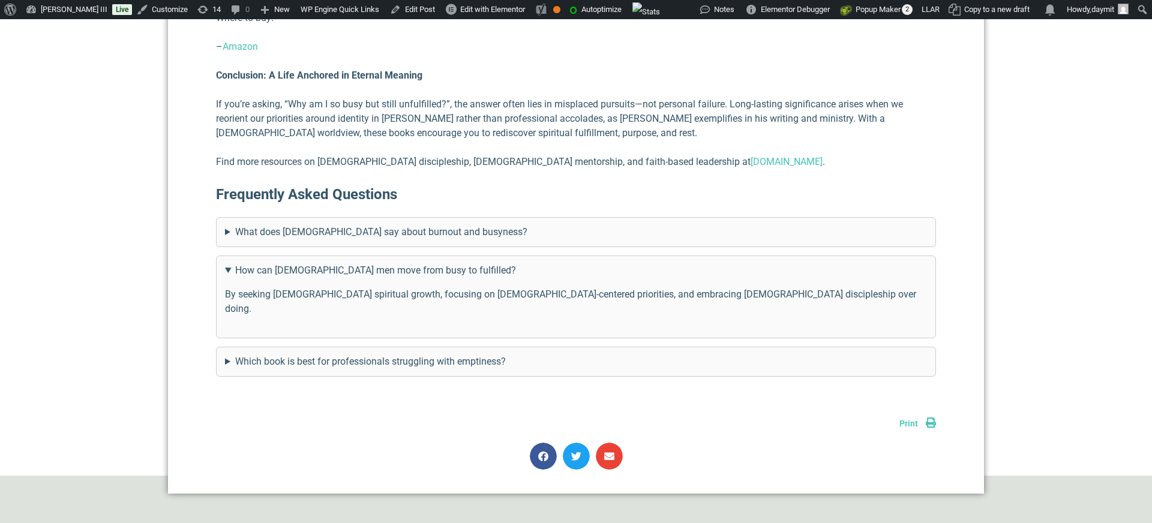
click at [394, 263] on summary "How can Christian men move from busy to fulfilled?" at bounding box center [576, 270] width 702 height 14
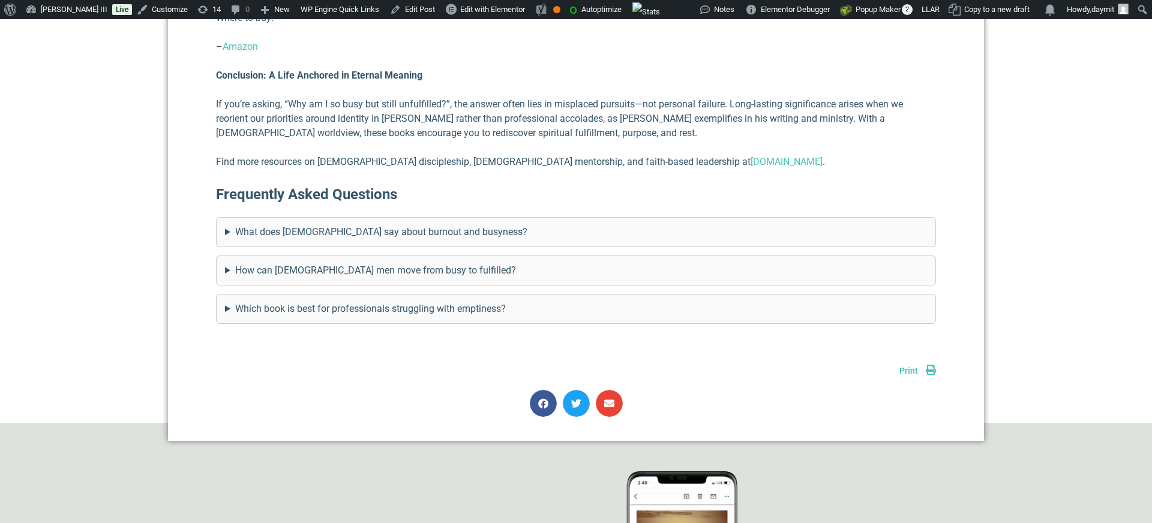
click at [386, 302] on summary "Which book is best for professionals struggling with emptiness?" at bounding box center [576, 309] width 702 height 14
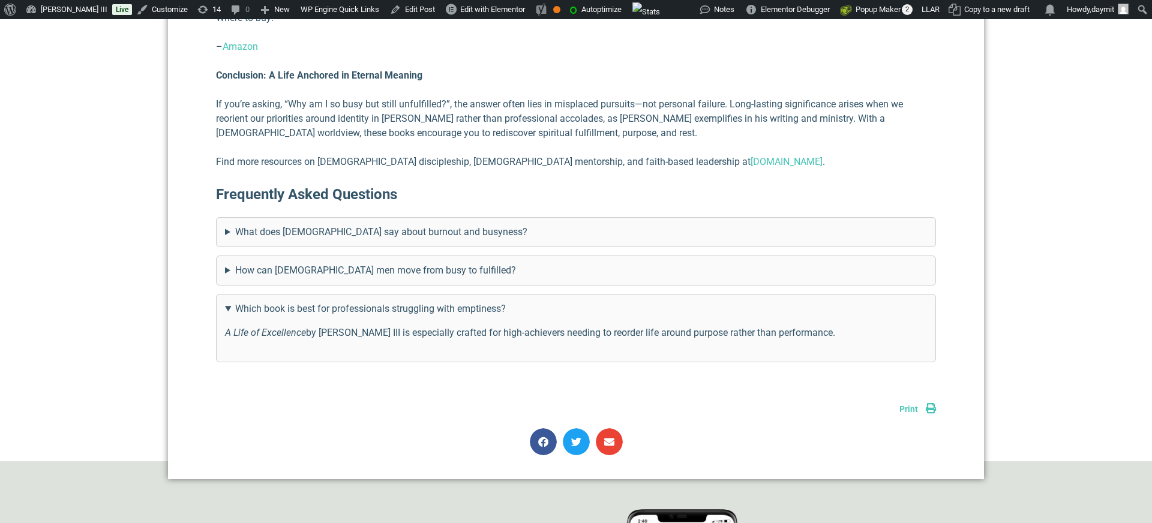
click at [386, 302] on summary "Which book is best for professionals struggling with emptiness?" at bounding box center [576, 309] width 702 height 14
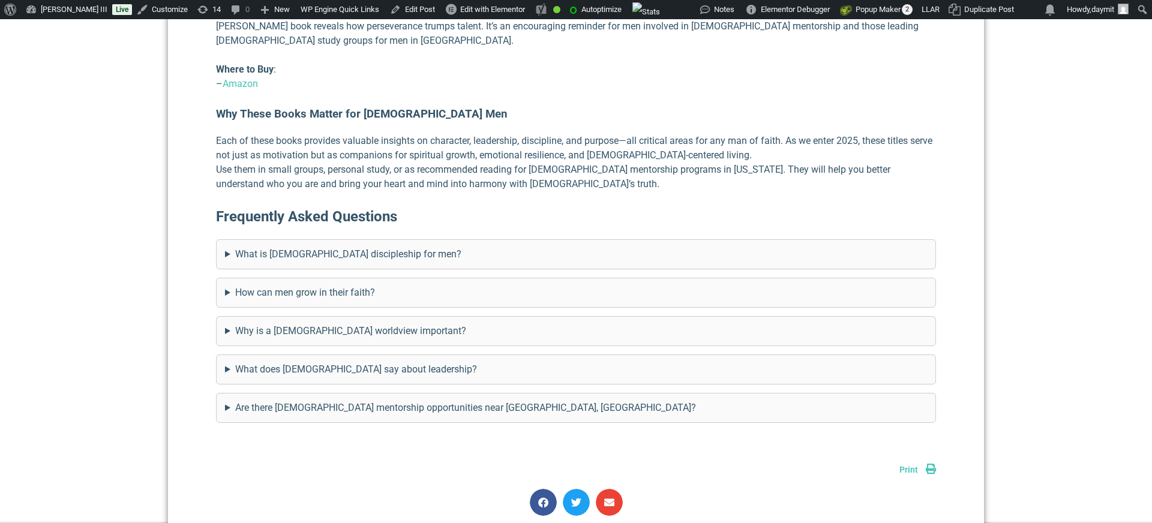
scroll to position [3579, 0]
click at [313, 248] on summary "What is [DEMOGRAPHIC_DATA] discipleship for men?" at bounding box center [576, 255] width 702 height 14
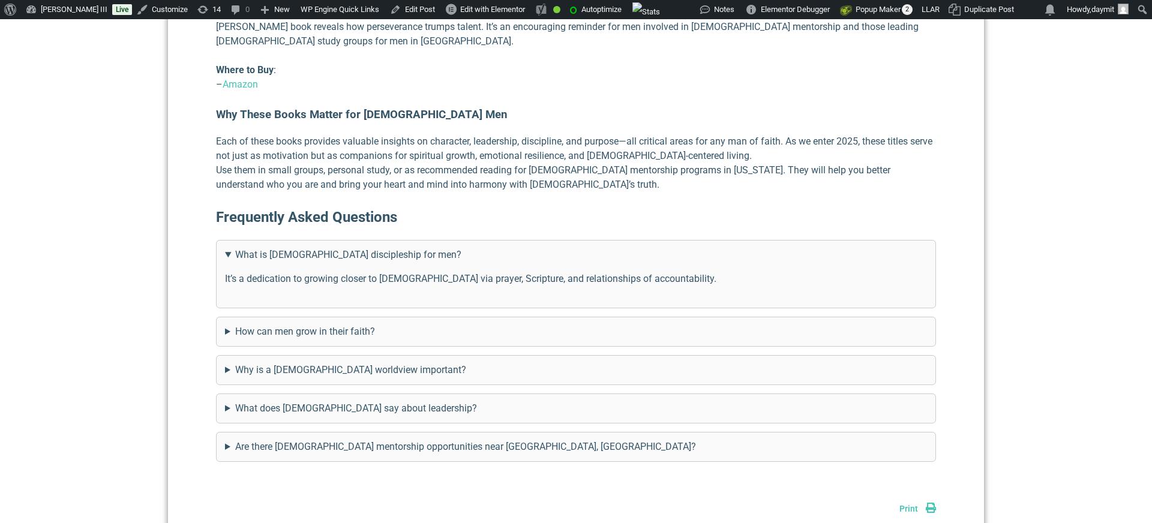
click at [313, 248] on summary "What is [DEMOGRAPHIC_DATA] discipleship for men?" at bounding box center [576, 255] width 702 height 14
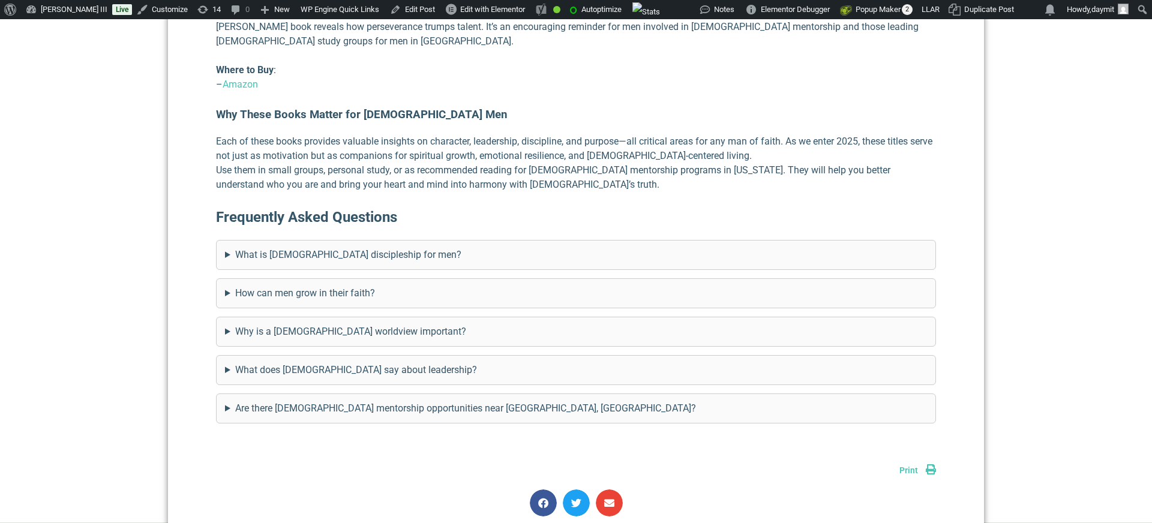
click at [311, 286] on summary "How can men grow in their faith?" at bounding box center [576, 293] width 702 height 14
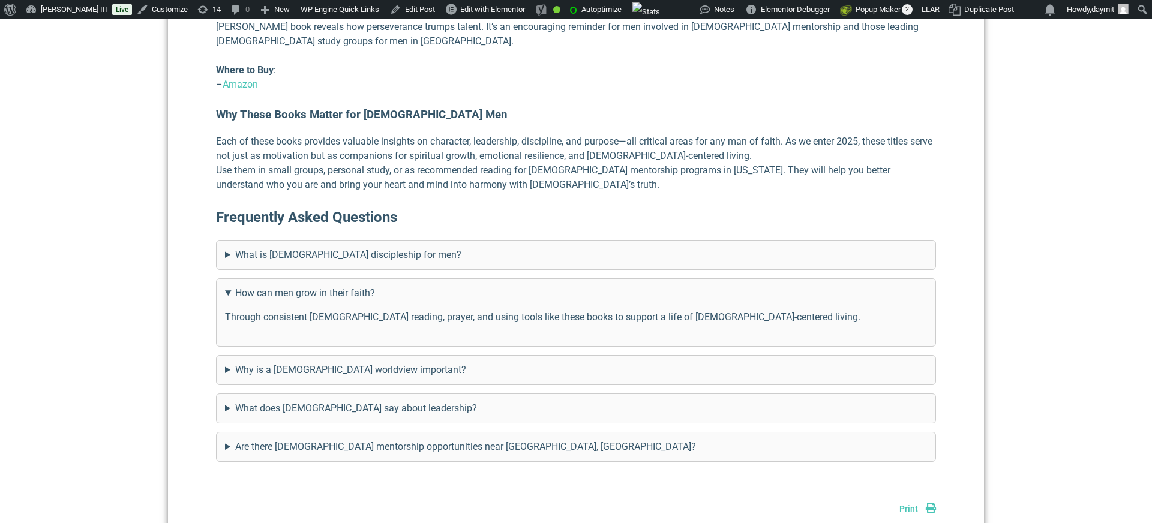
click at [311, 286] on summary "How can men grow in their faith?" at bounding box center [576, 293] width 702 height 14
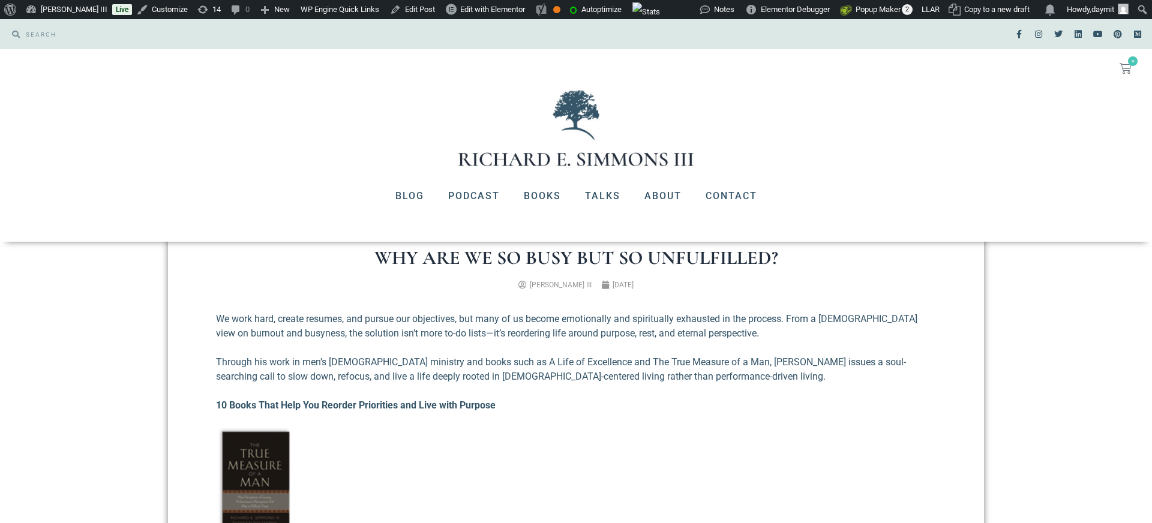
scroll to position [3468, 0]
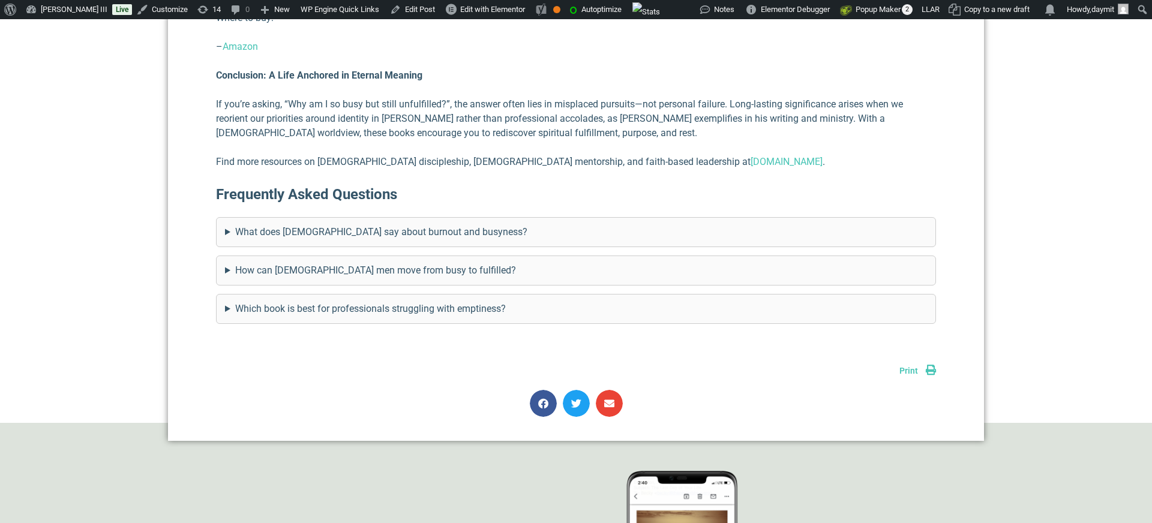
click at [323, 225] on summary "What does [DEMOGRAPHIC_DATA] say about burnout and busyness?" at bounding box center [576, 232] width 702 height 14
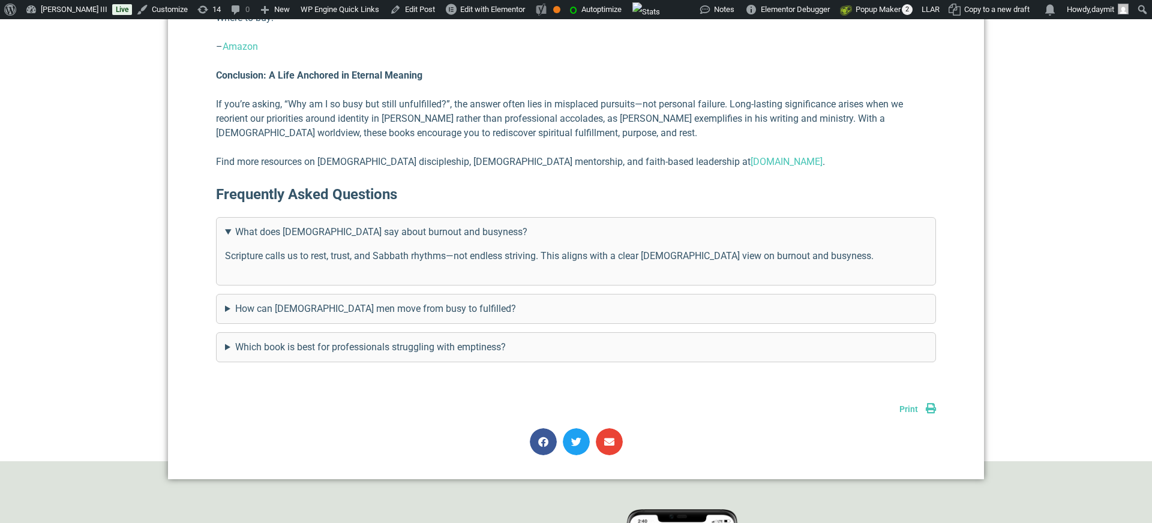
click at [323, 225] on summary "What does [DEMOGRAPHIC_DATA] say about burnout and busyness?" at bounding box center [576, 232] width 702 height 14
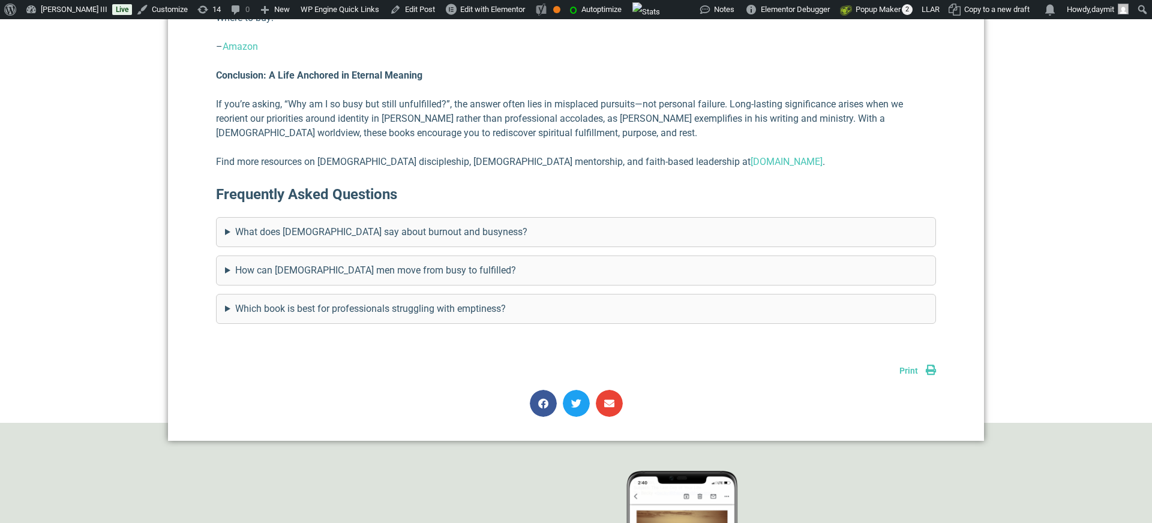
click at [329, 263] on details "How can [DEMOGRAPHIC_DATA] men move from busy to fulfilled? By seeking [DEMOGRA…" at bounding box center [576, 271] width 720 height 30
click at [327, 263] on summary "How can [DEMOGRAPHIC_DATA] men move from busy to fulfilled?" at bounding box center [576, 270] width 702 height 14
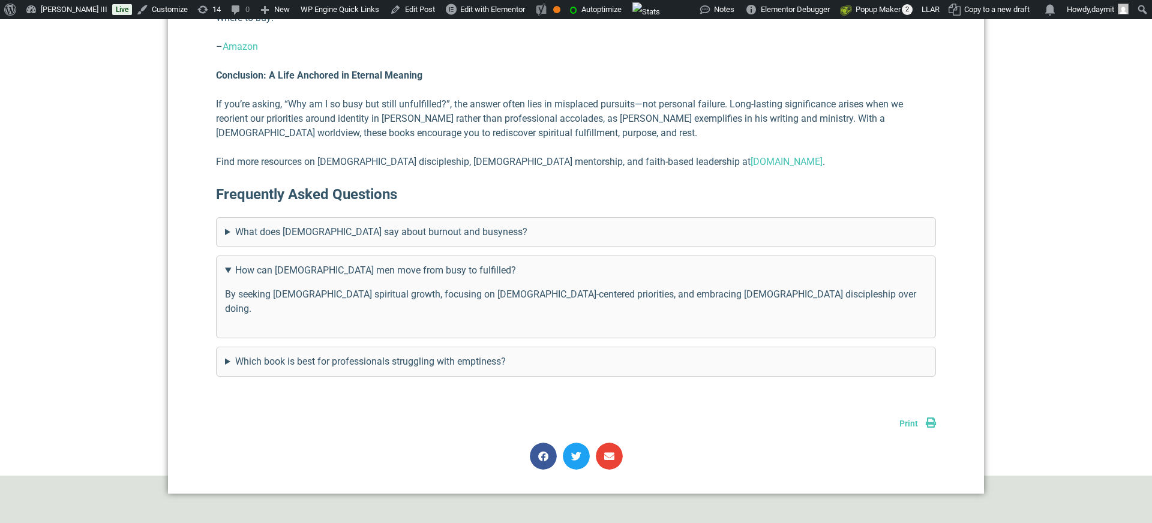
click at [327, 263] on summary "How can [DEMOGRAPHIC_DATA] men move from busy to fulfilled?" at bounding box center [576, 270] width 702 height 14
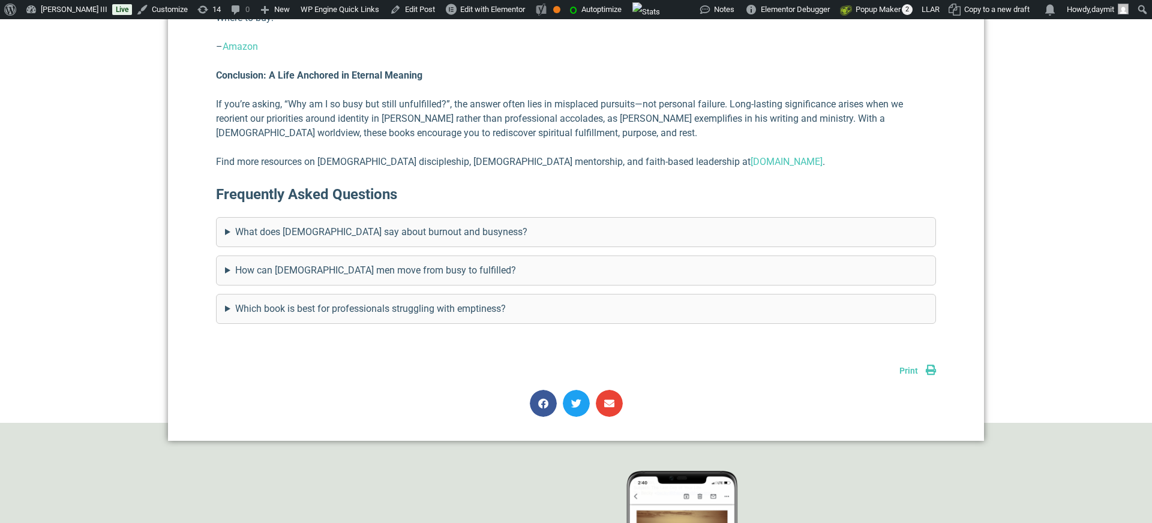
click at [331, 302] on summary "Which book is best for professionals struggling with emptiness?" at bounding box center [576, 309] width 702 height 14
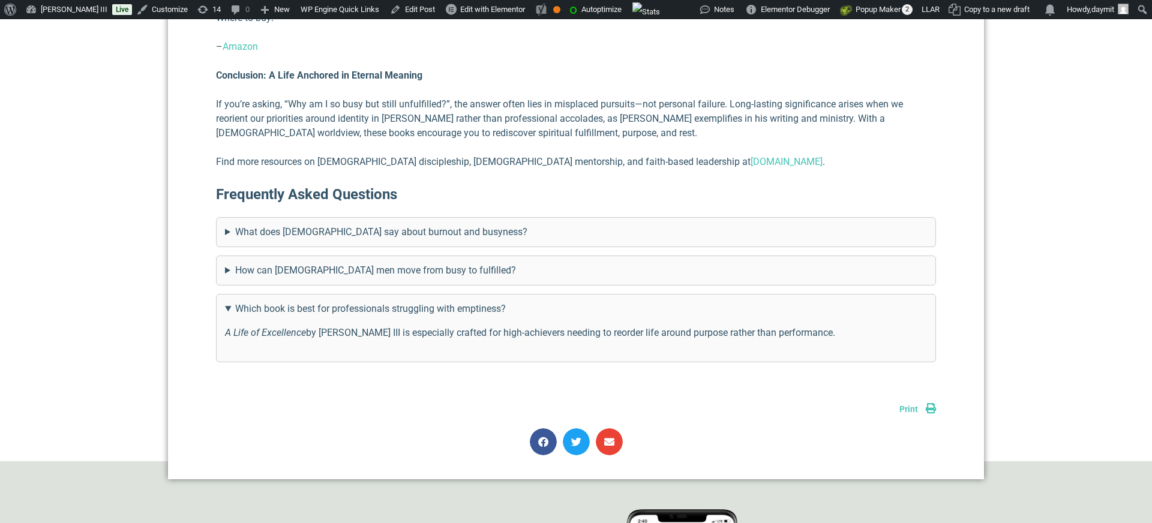
click at [316, 225] on summary "What does [DEMOGRAPHIC_DATA] say about burnout and busyness?" at bounding box center [576, 232] width 702 height 14
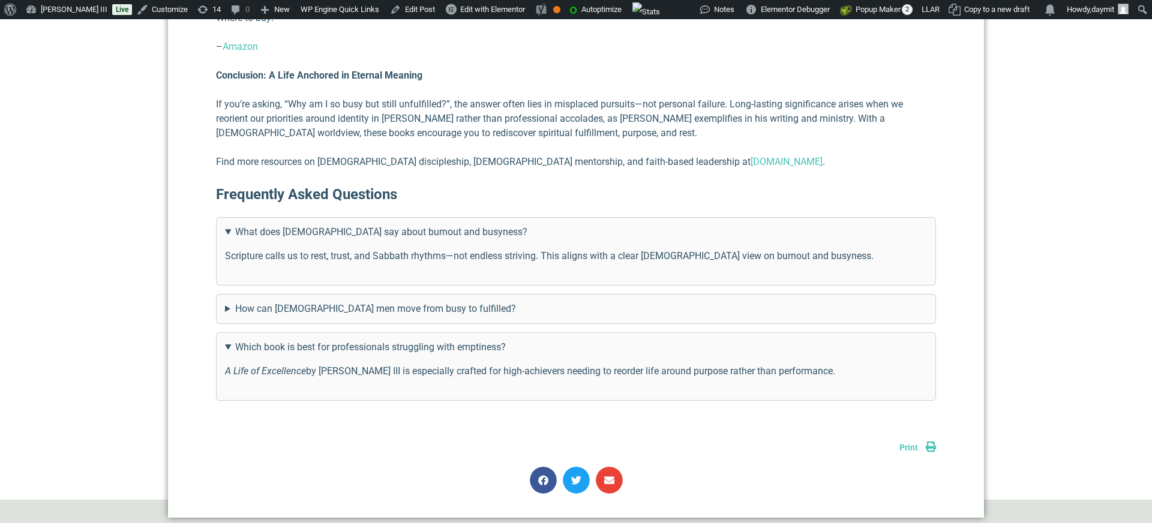
click at [318, 343] on details "Which book is best for professionals struggling with emptiness? A Life of Excel…" at bounding box center [576, 366] width 720 height 68
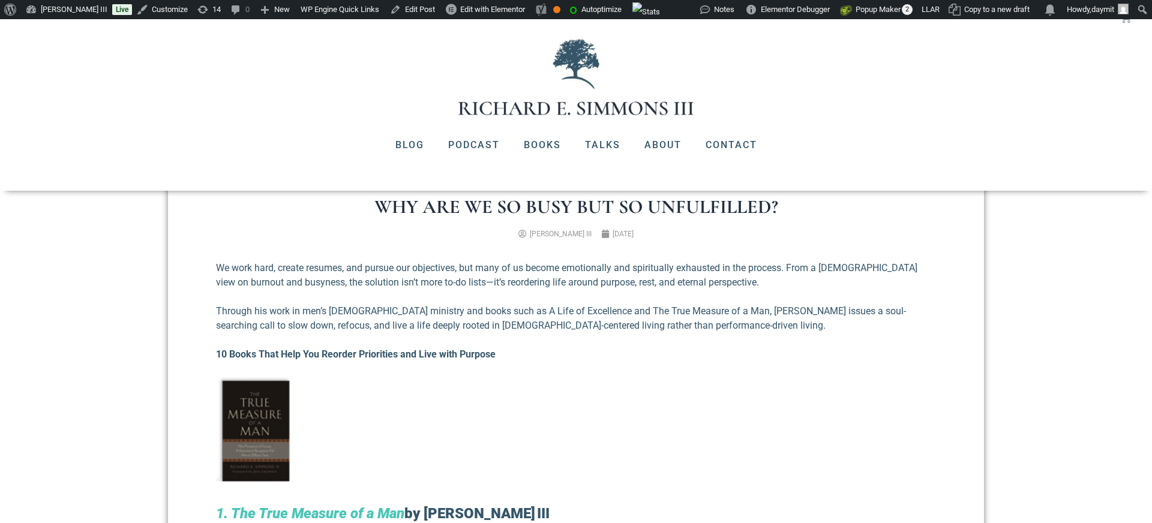
scroll to position [225, 0]
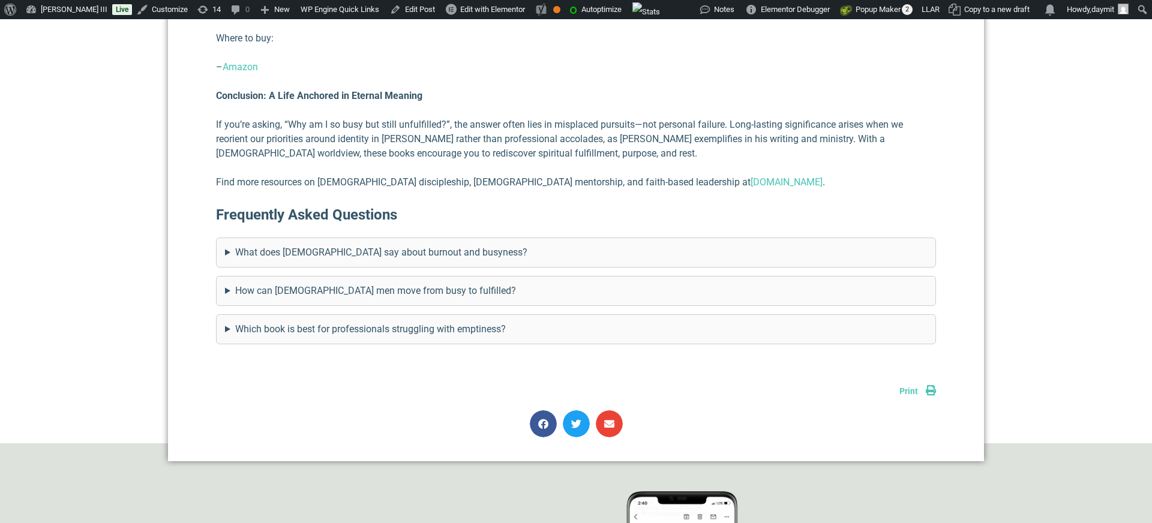
scroll to position [3709, 0]
